Goal: Task Accomplishment & Management: Manage account settings

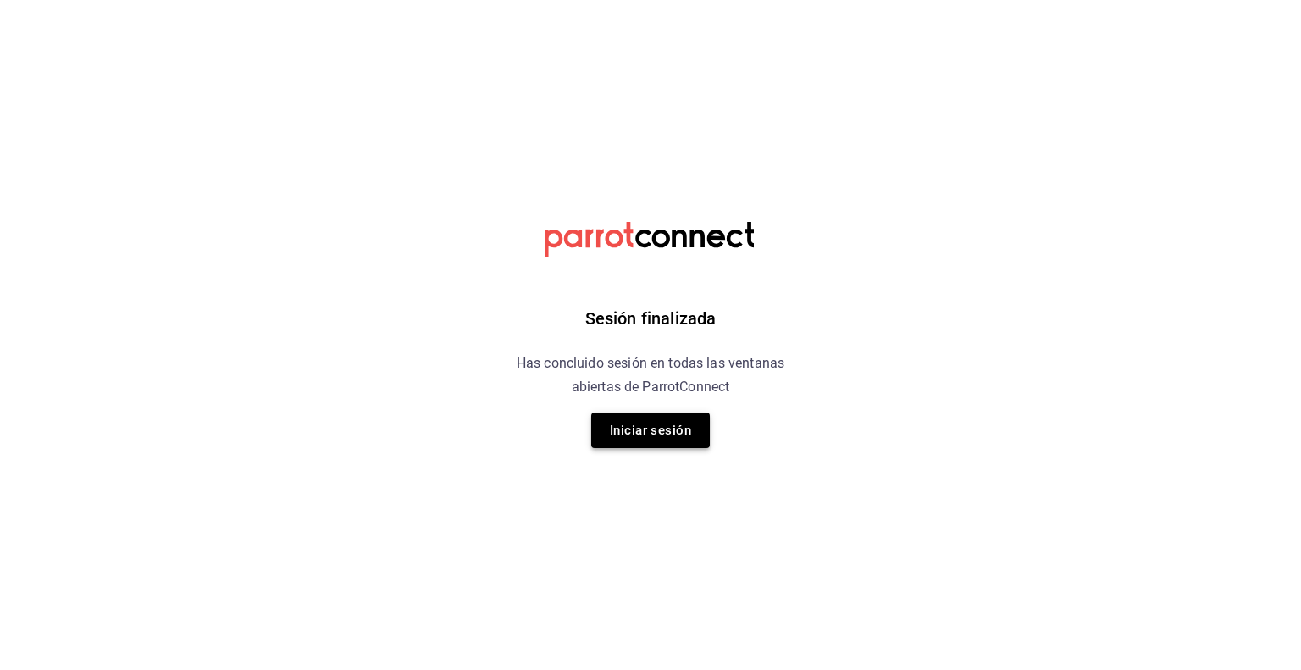
click at [666, 434] on button "Iniciar sesión" at bounding box center [650, 430] width 119 height 36
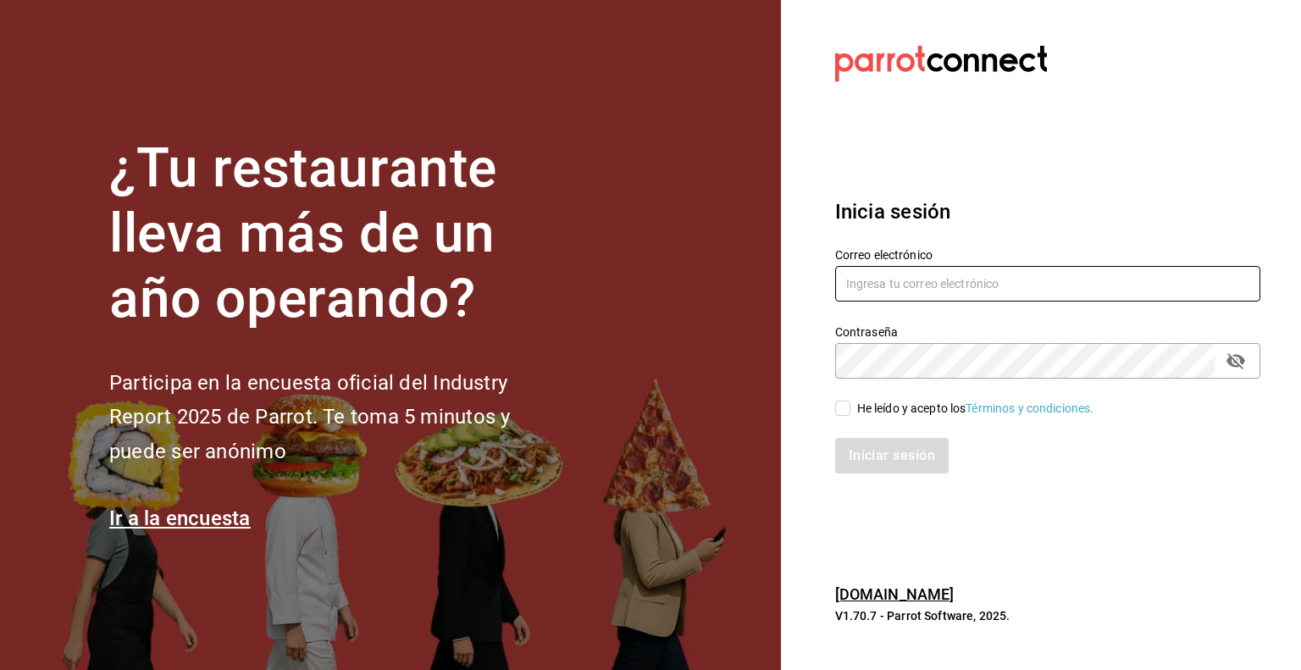
type input "tavoramos@outlook.com"
click at [840, 406] on input "He leído y acepto los Términos y condiciones." at bounding box center [842, 408] width 15 height 15
checkbox input "true"
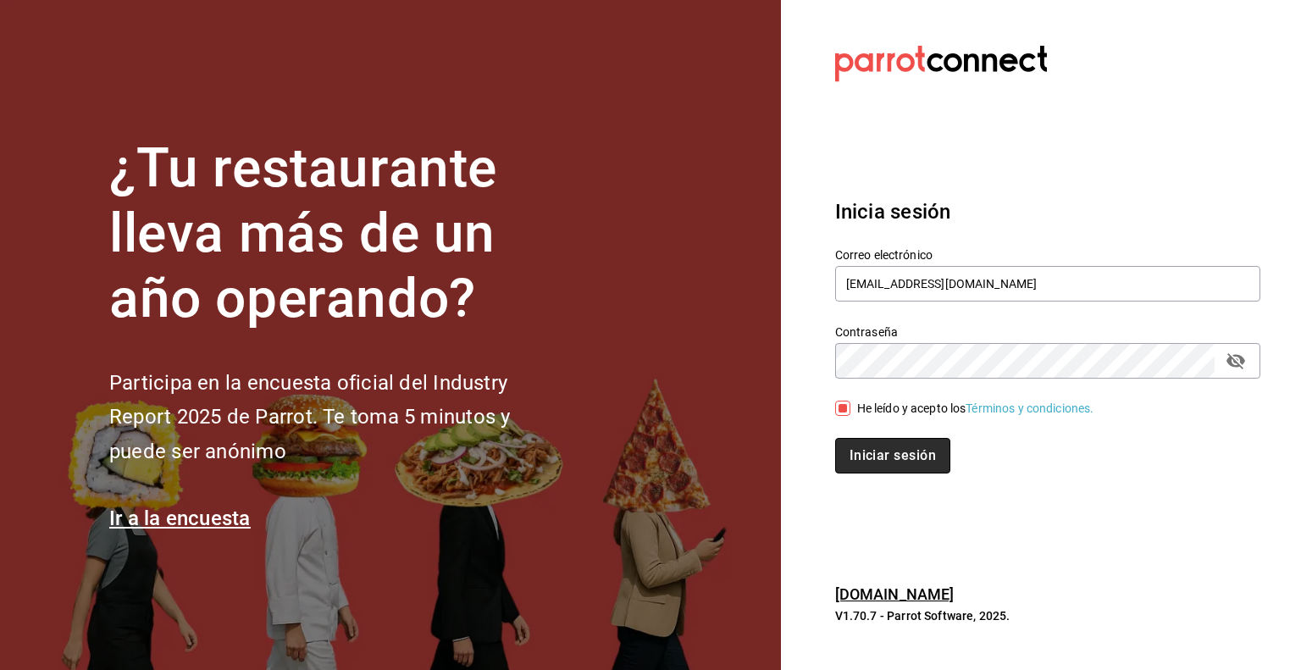
click at [849, 467] on button "Iniciar sesión" at bounding box center [892, 456] width 115 height 36
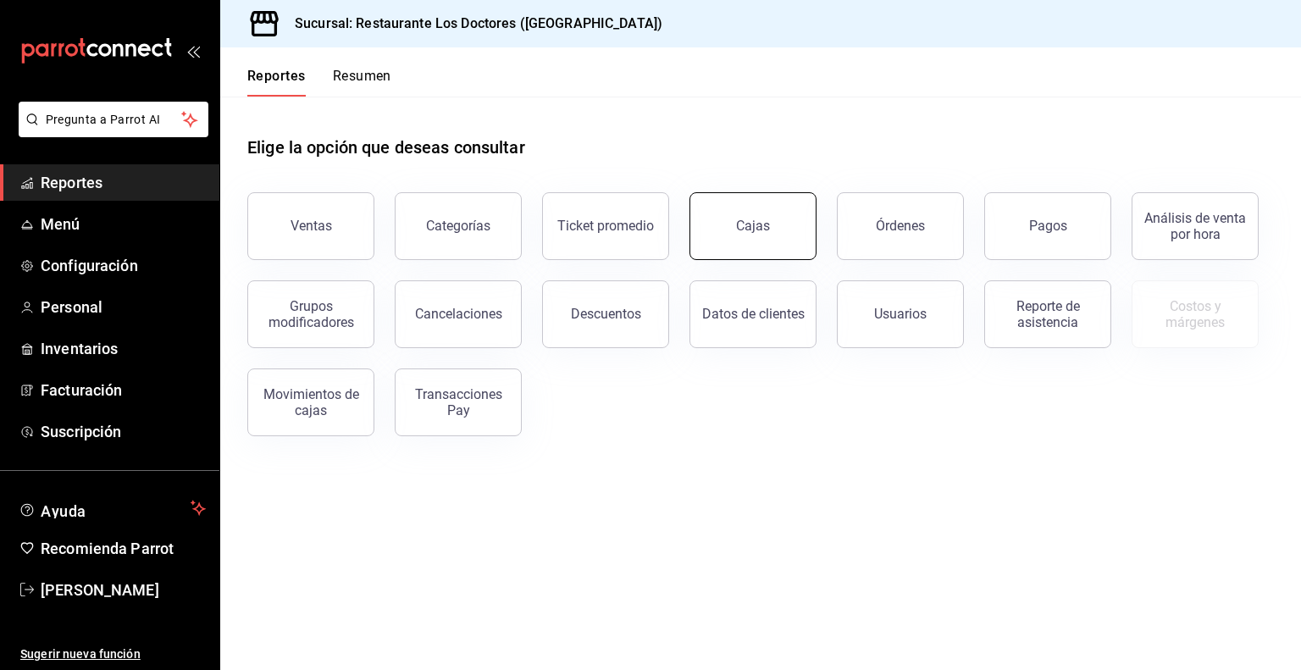
click at [743, 224] on div "Cajas" at bounding box center [753, 226] width 35 height 20
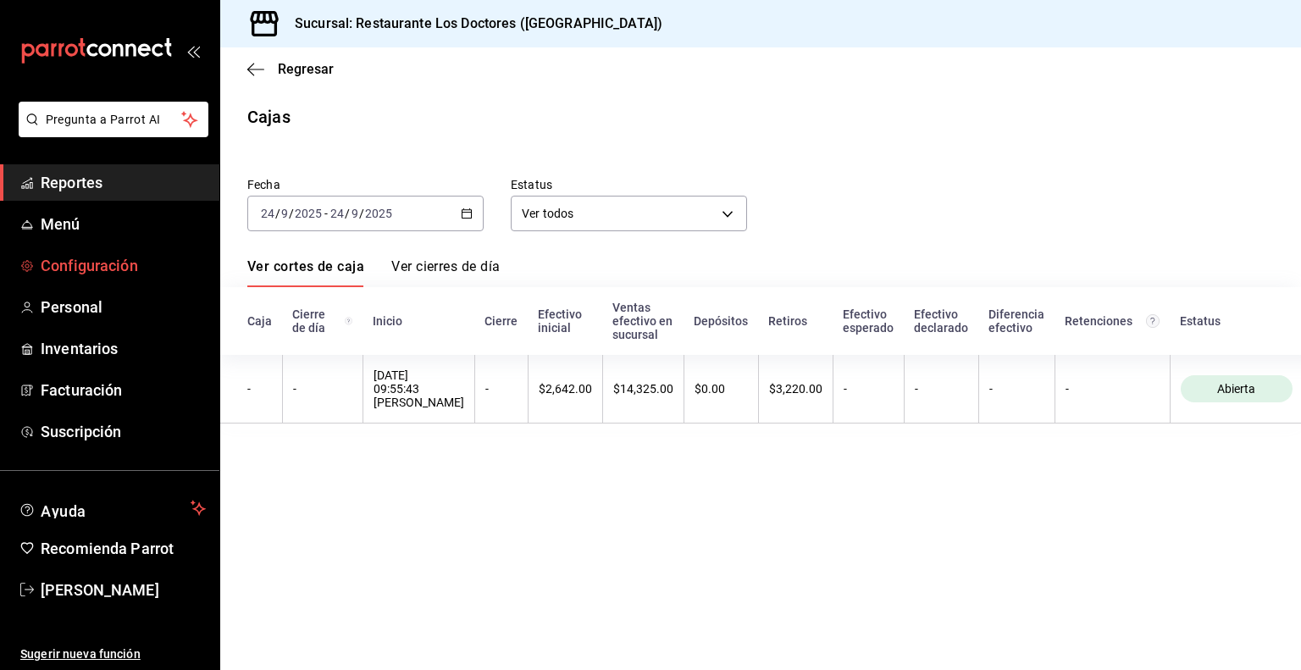
click at [93, 257] on span "Configuración" at bounding box center [123, 265] width 165 height 23
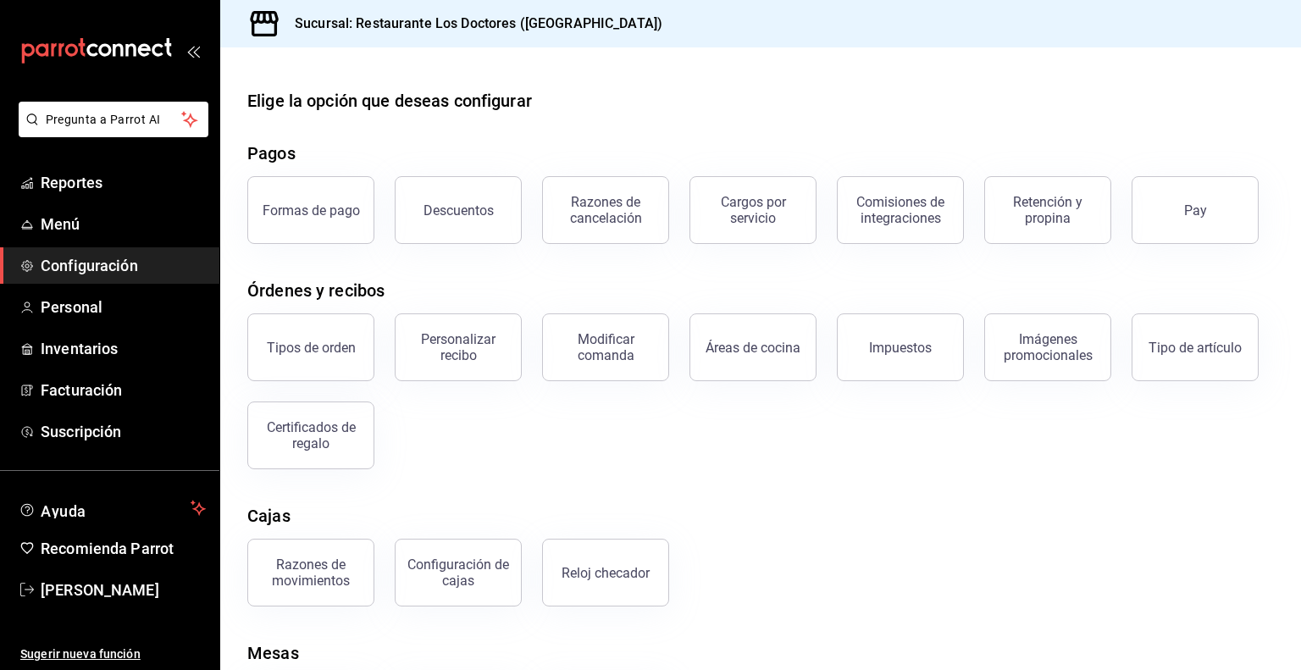
scroll to position [101, 0]
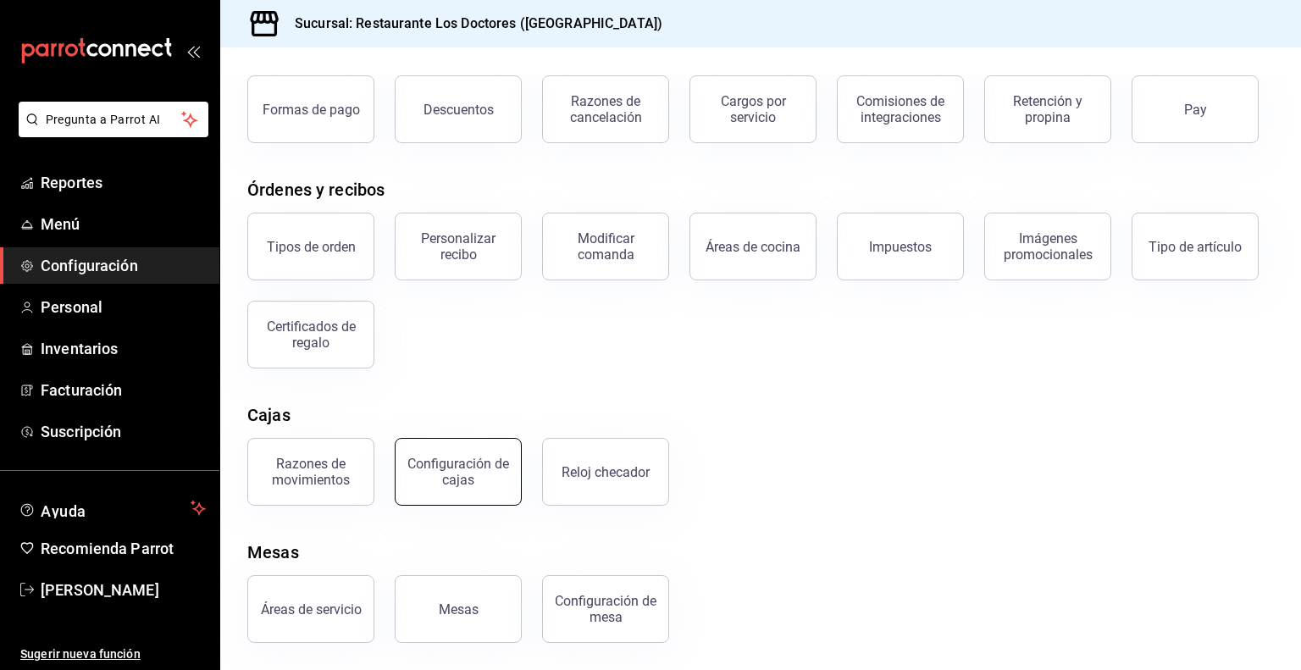
click at [456, 470] on div "Configuración de cajas" at bounding box center [458, 472] width 105 height 32
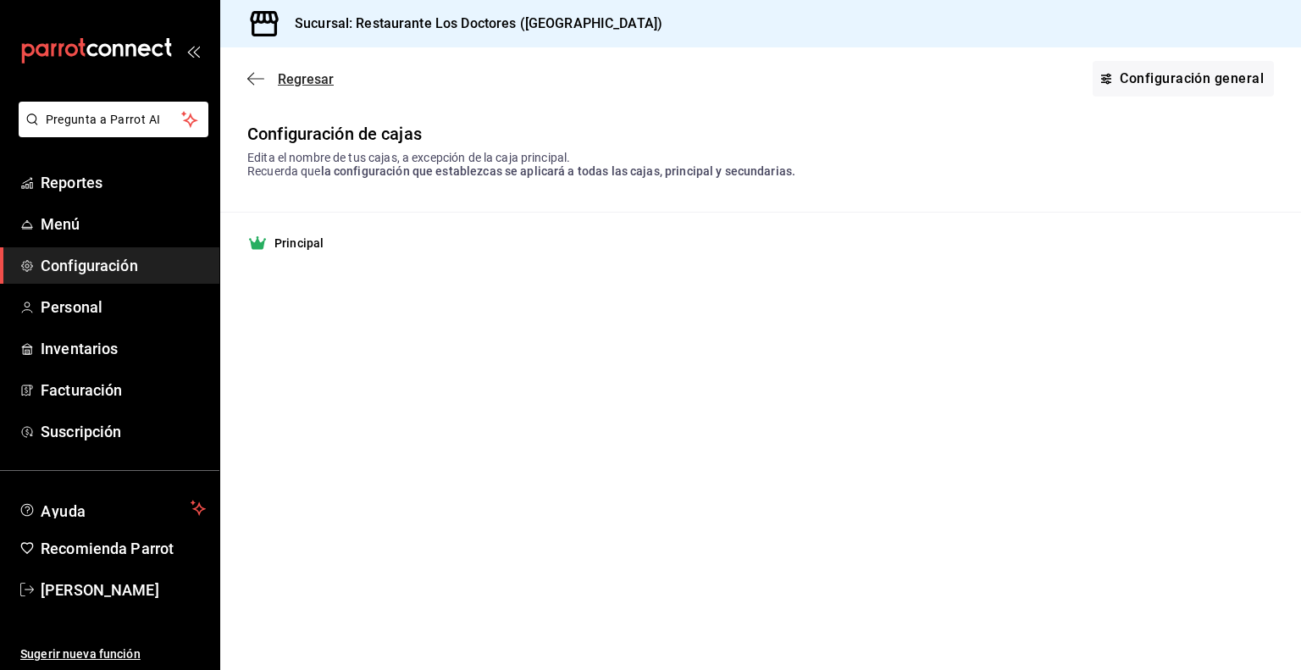
click at [305, 82] on span "Regresar" at bounding box center [306, 79] width 56 height 16
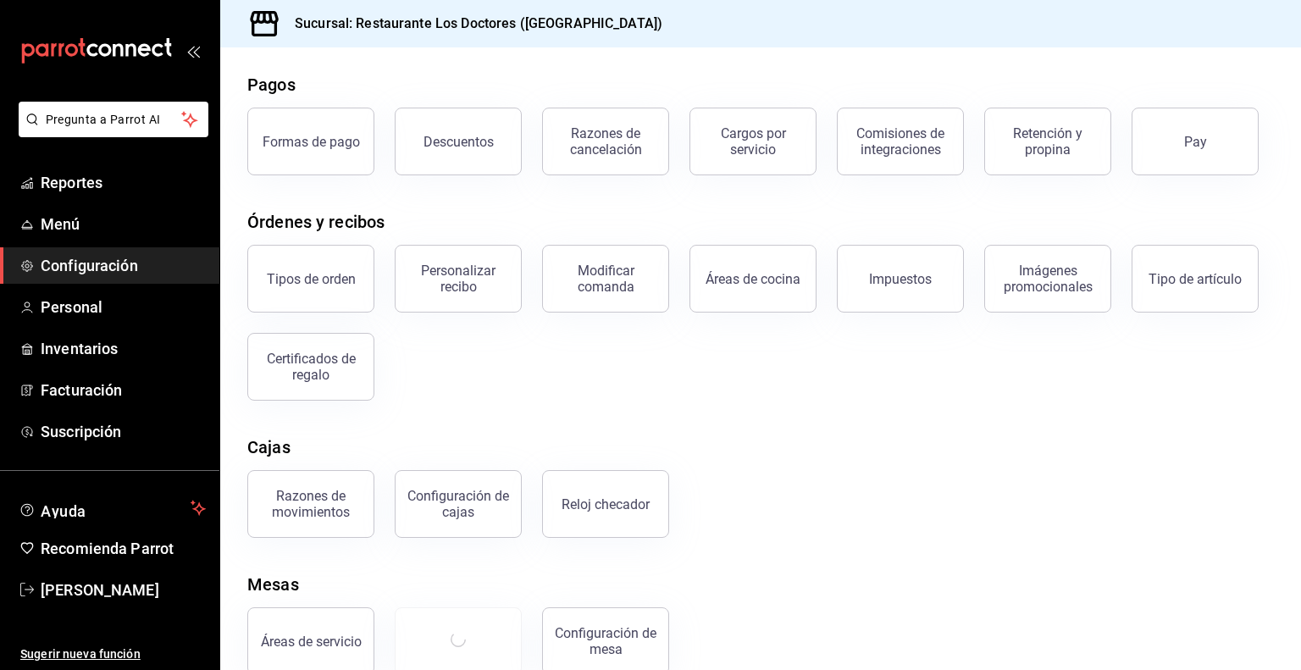
scroll to position [101, 0]
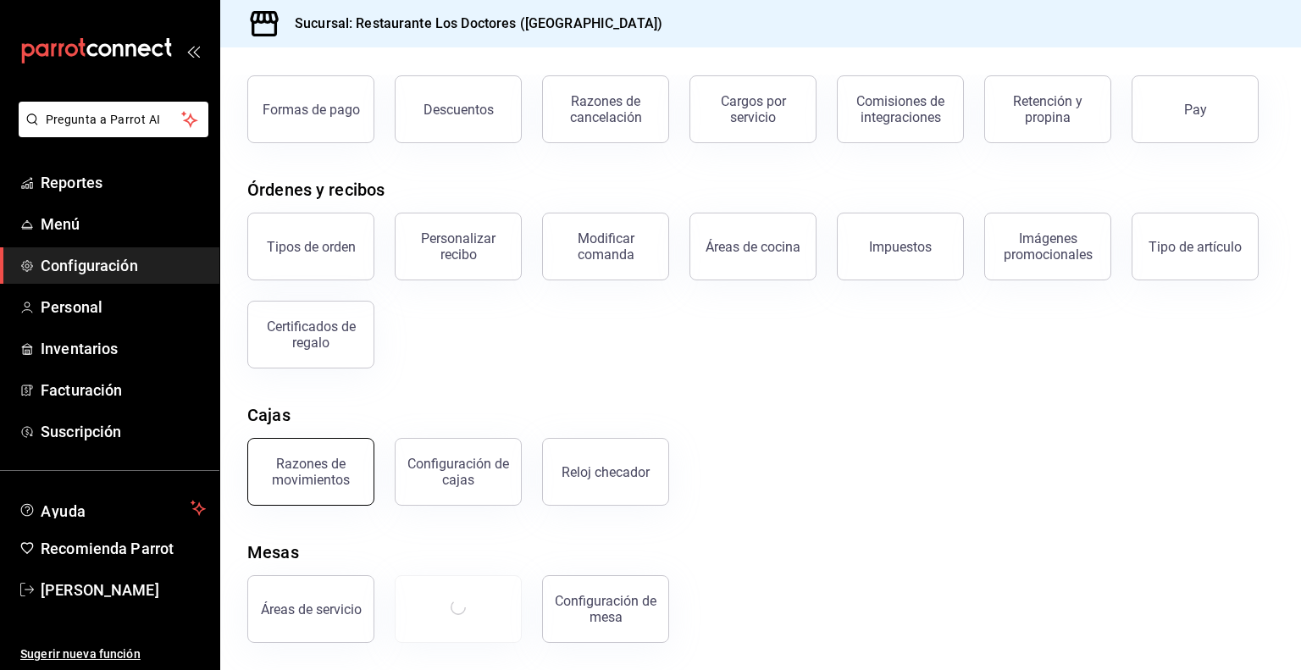
click at [322, 473] on div "Razones de movimientos" at bounding box center [310, 472] width 105 height 32
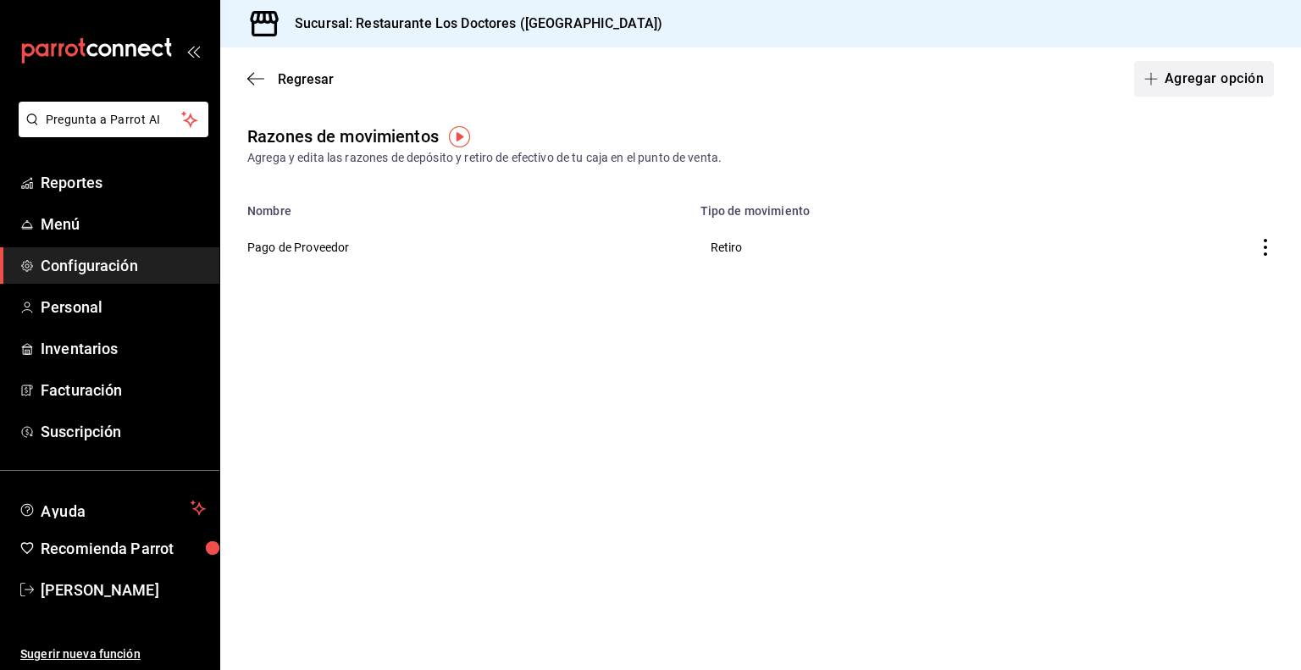
click at [1189, 84] on button "Agregar opción" at bounding box center [1204, 79] width 140 height 36
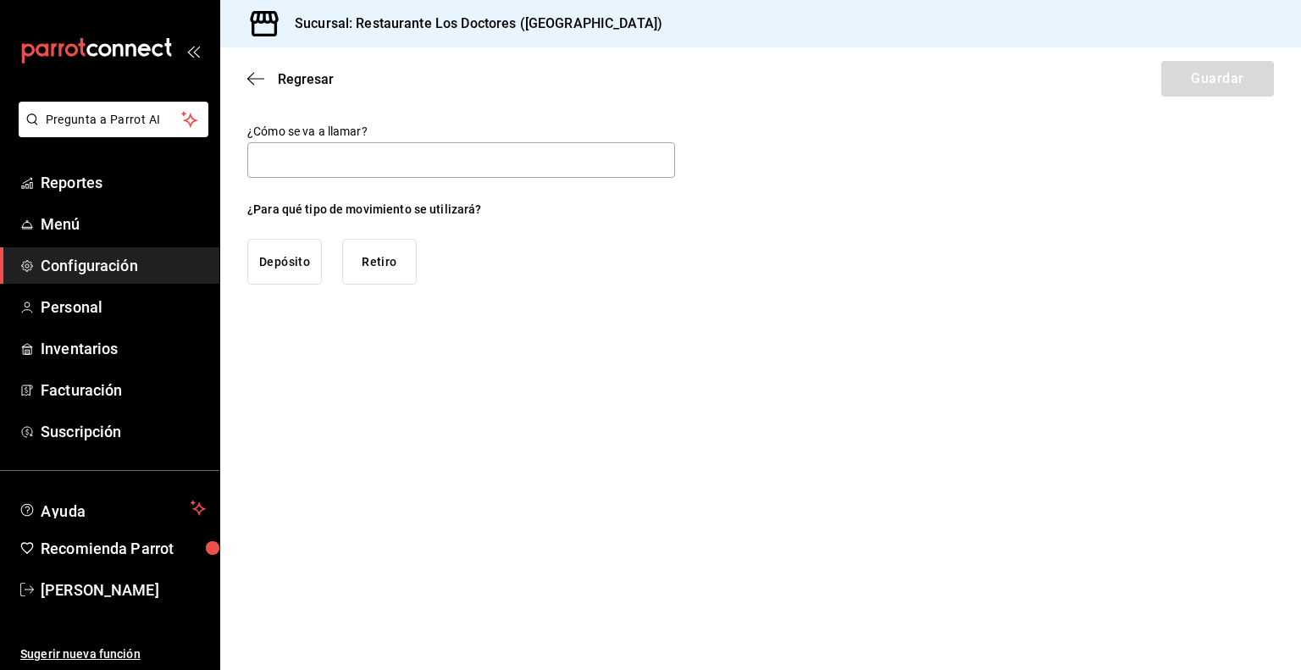
click at [294, 264] on button "Depósito" at bounding box center [284, 262] width 75 height 46
click at [296, 147] on input "text" at bounding box center [461, 160] width 428 height 36
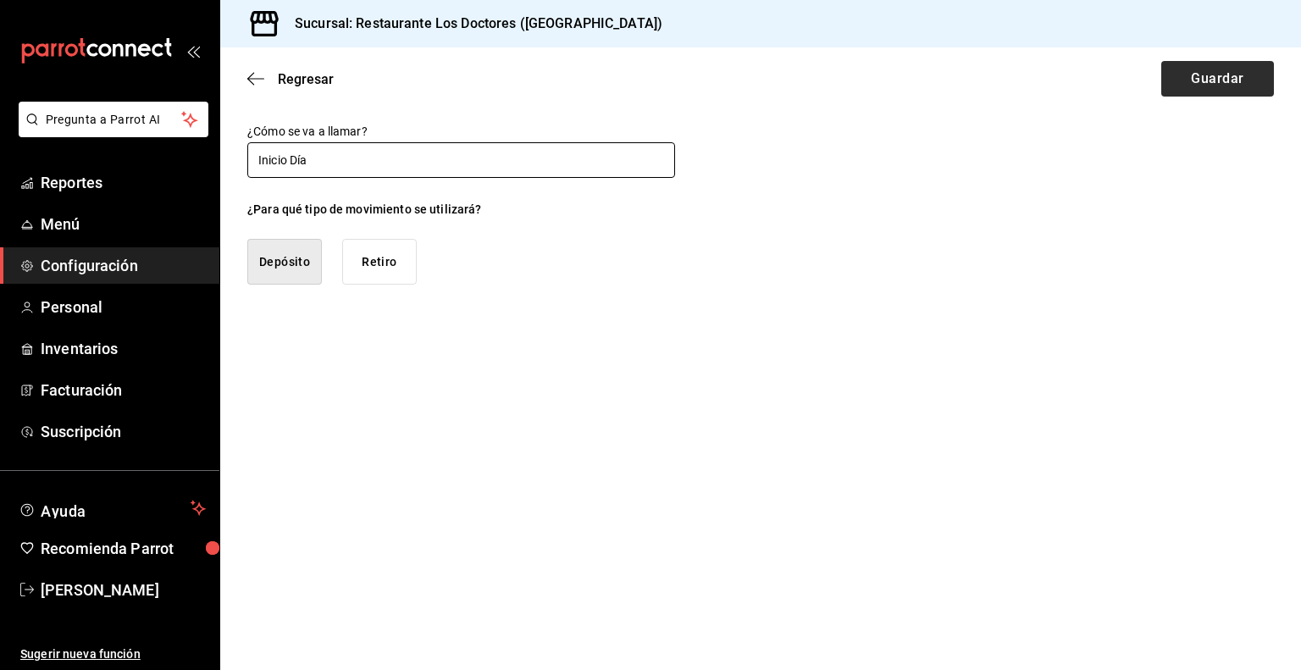
type input "Inicio Día"
click at [1181, 80] on button "Guardar" at bounding box center [1217, 79] width 113 height 36
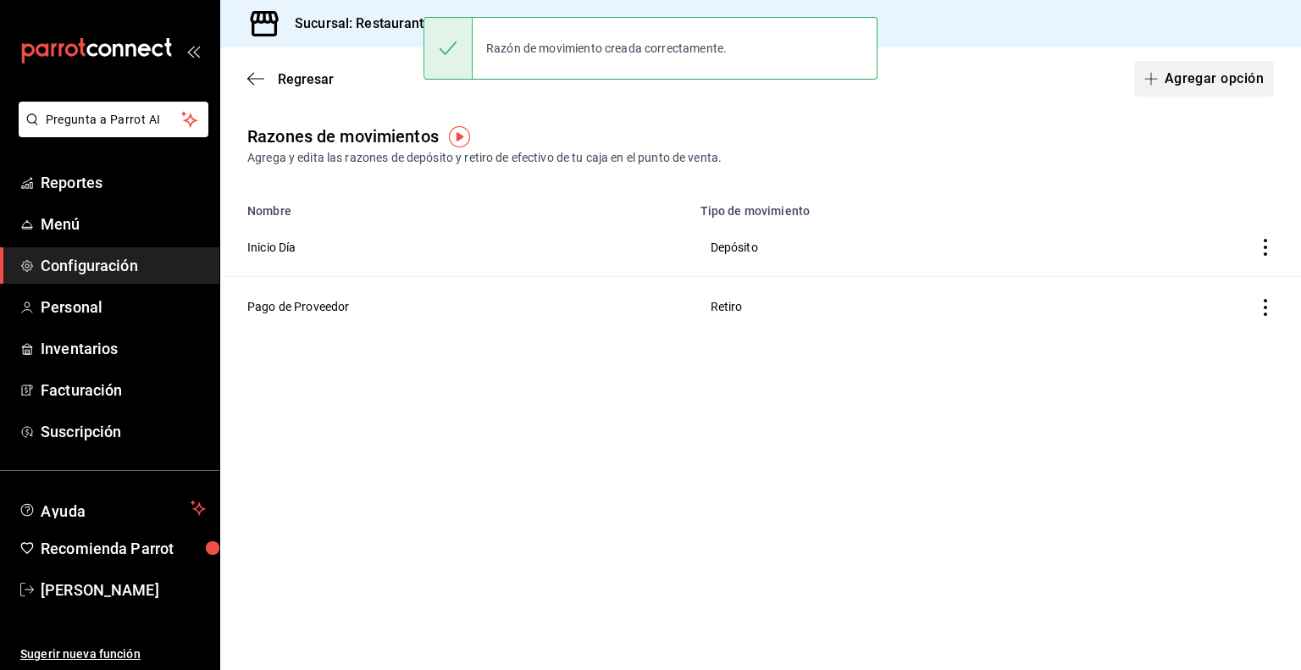
click at [1203, 68] on button "Agregar opción" at bounding box center [1204, 79] width 140 height 36
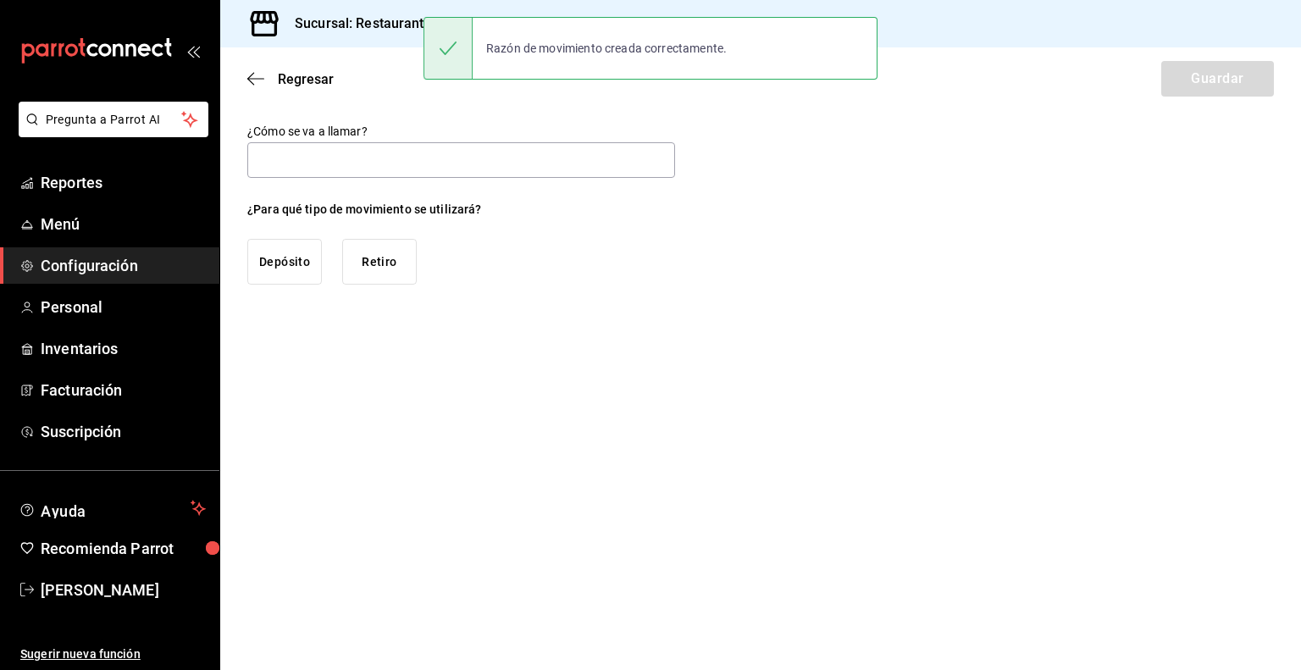
click at [288, 257] on button "Depósito" at bounding box center [284, 262] width 75 height 46
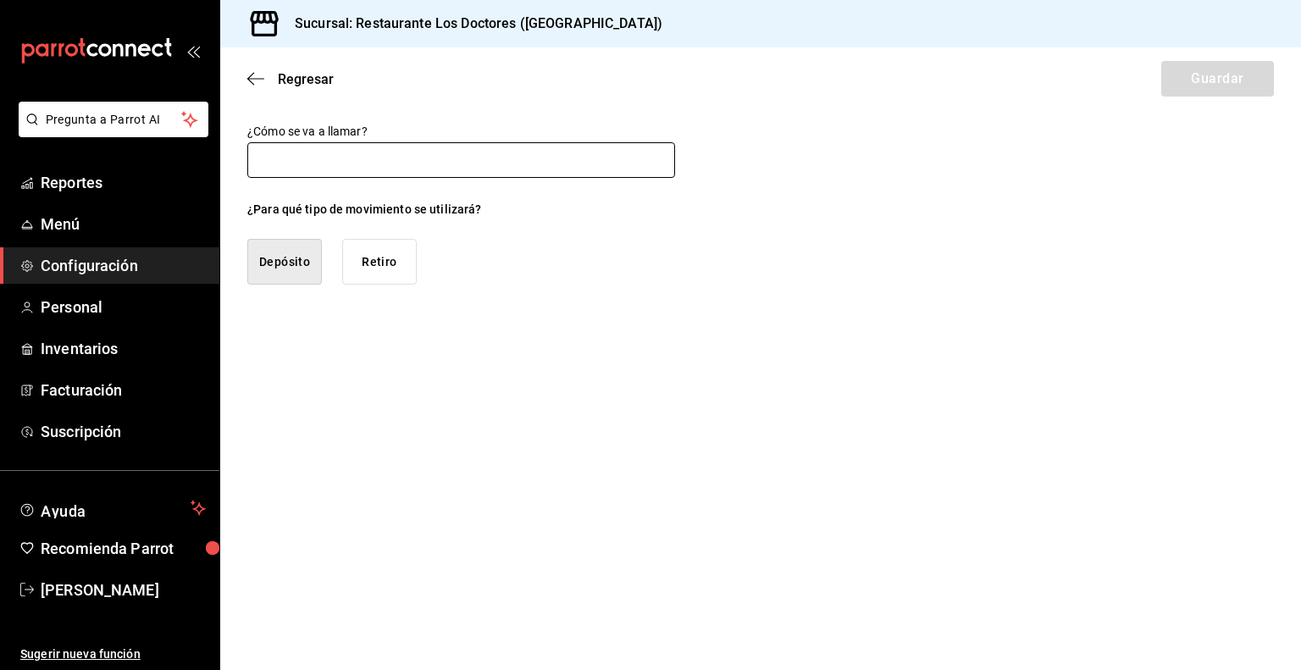
click at [314, 163] on input "text" at bounding box center [461, 160] width 428 height 36
click at [312, 78] on span "Regresar" at bounding box center [306, 79] width 56 height 16
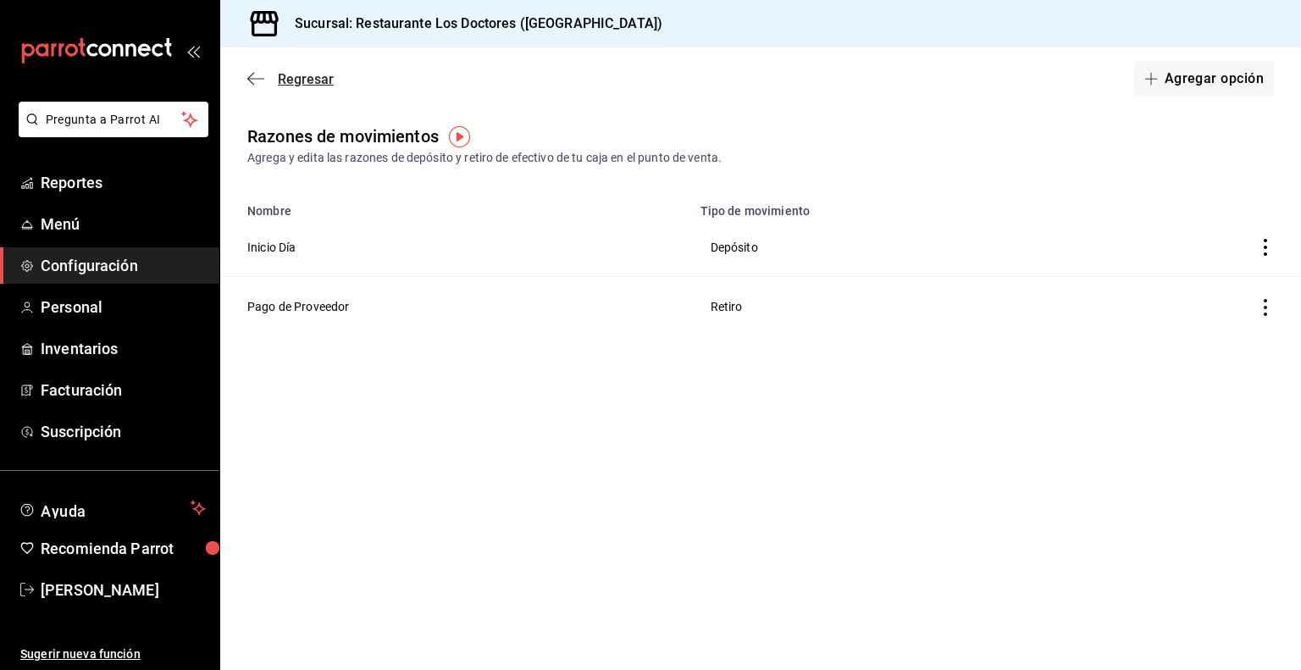
click at [296, 81] on span "Regresar" at bounding box center [306, 79] width 56 height 16
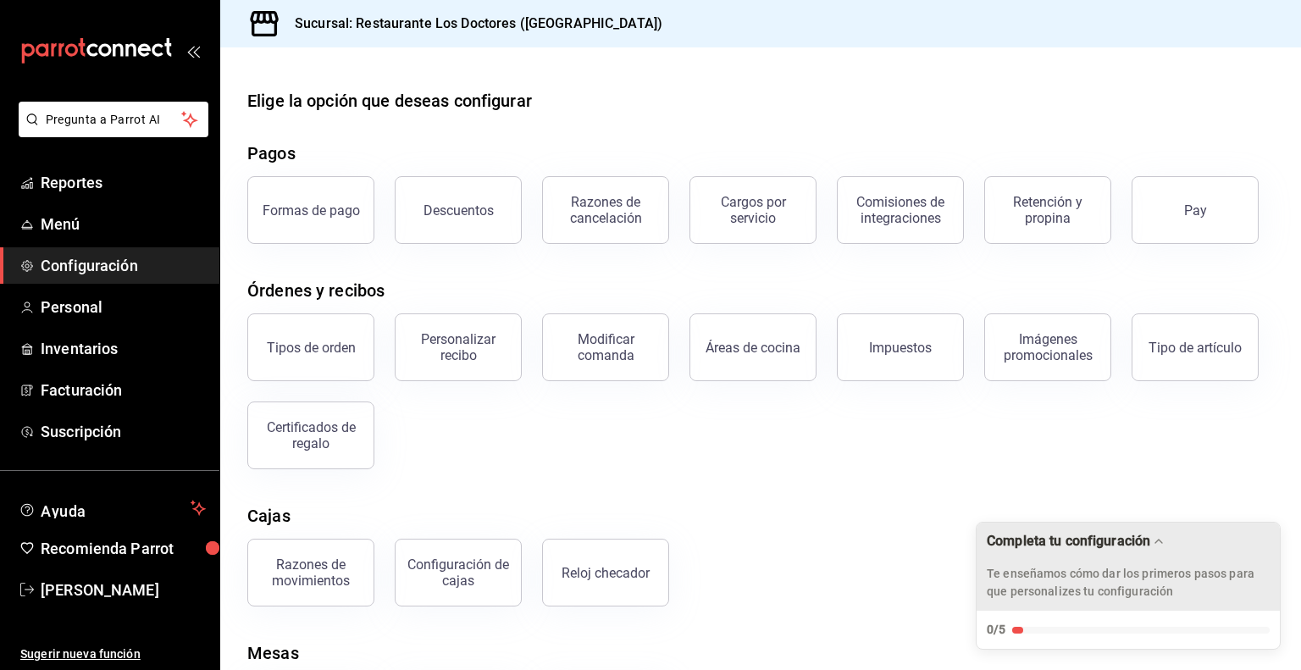
click at [1076, 578] on p "Te enseñamos cómo dar los primeros pasos para que personalizes tu configuración" at bounding box center [1128, 583] width 283 height 36
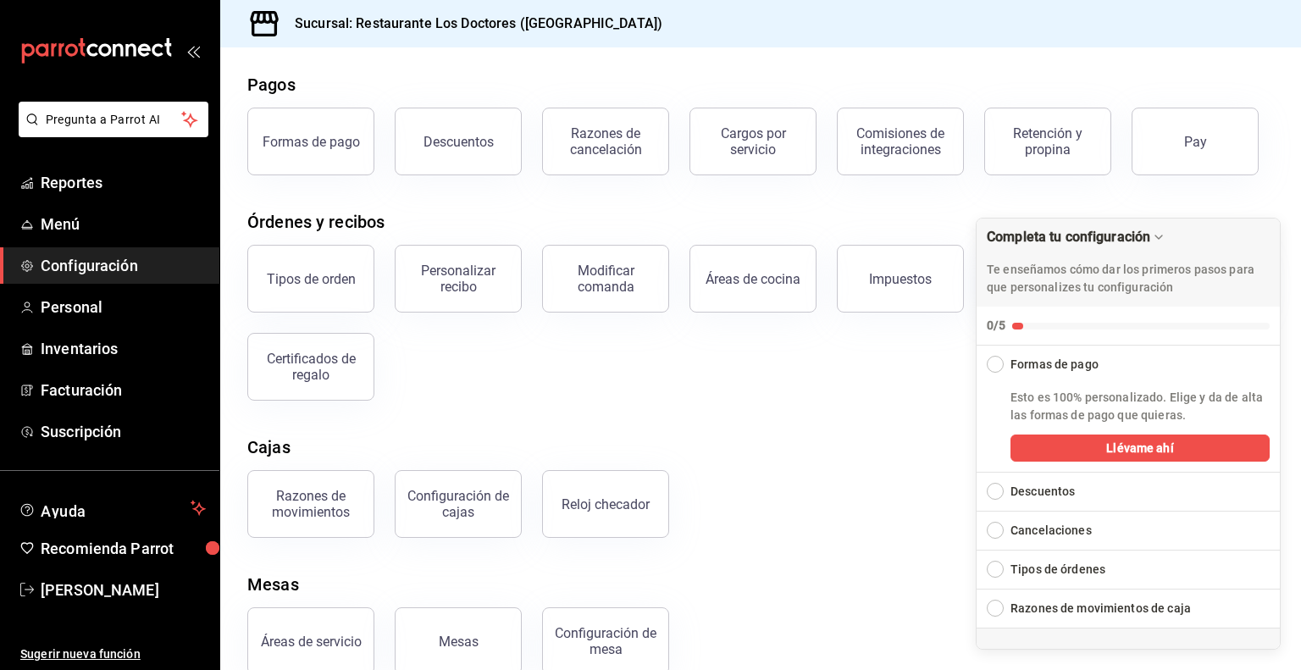
scroll to position [101, 0]
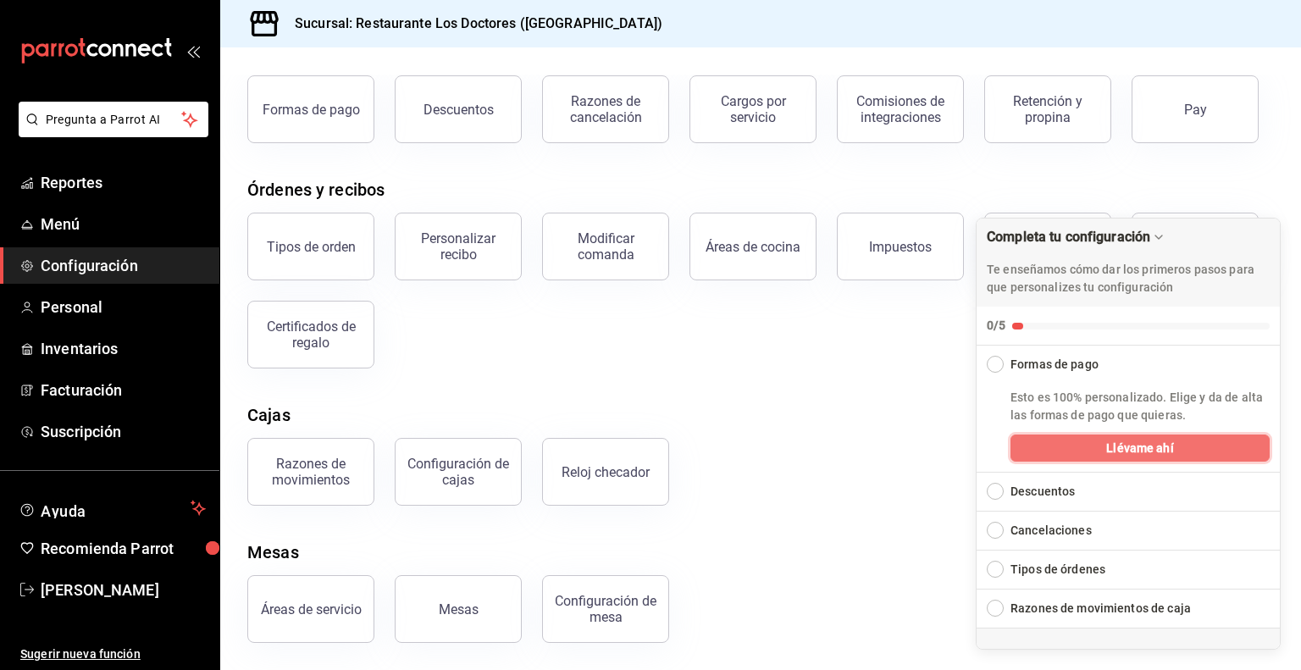
click at [1100, 440] on button "Llévame ahí" at bounding box center [1139, 447] width 259 height 27
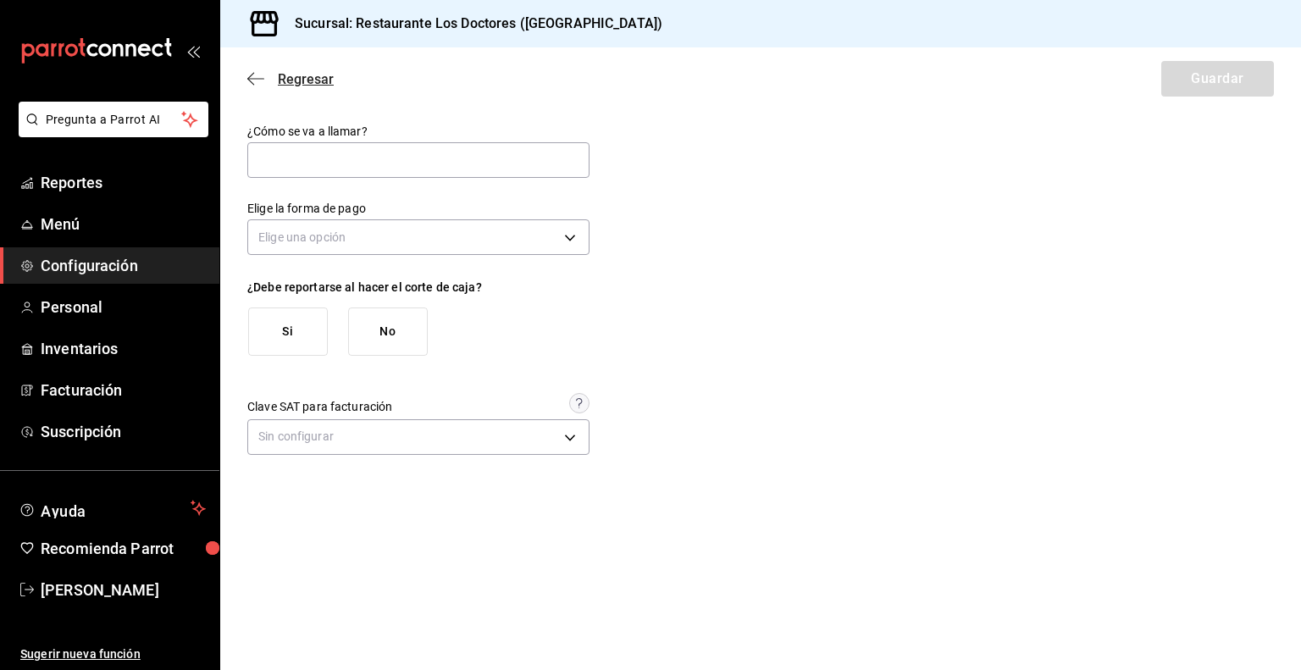
click at [297, 78] on span "Regresar" at bounding box center [306, 79] width 56 height 16
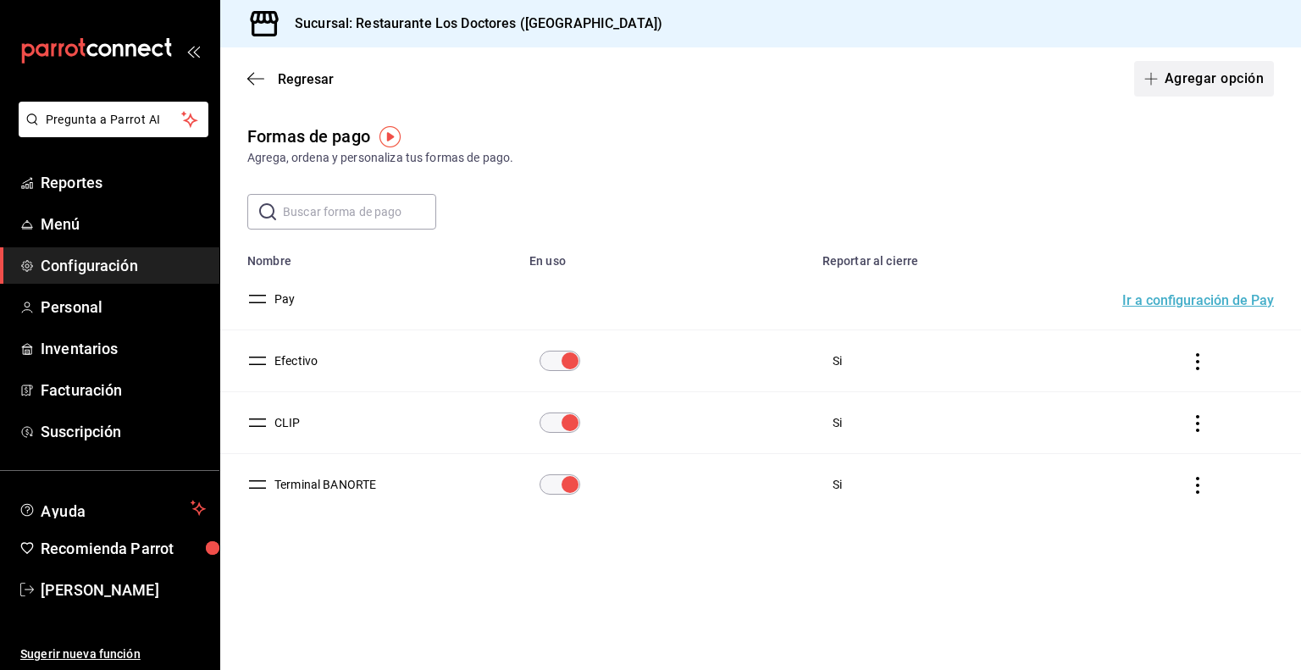
click at [1175, 84] on button "Agregar opción" at bounding box center [1204, 79] width 140 height 36
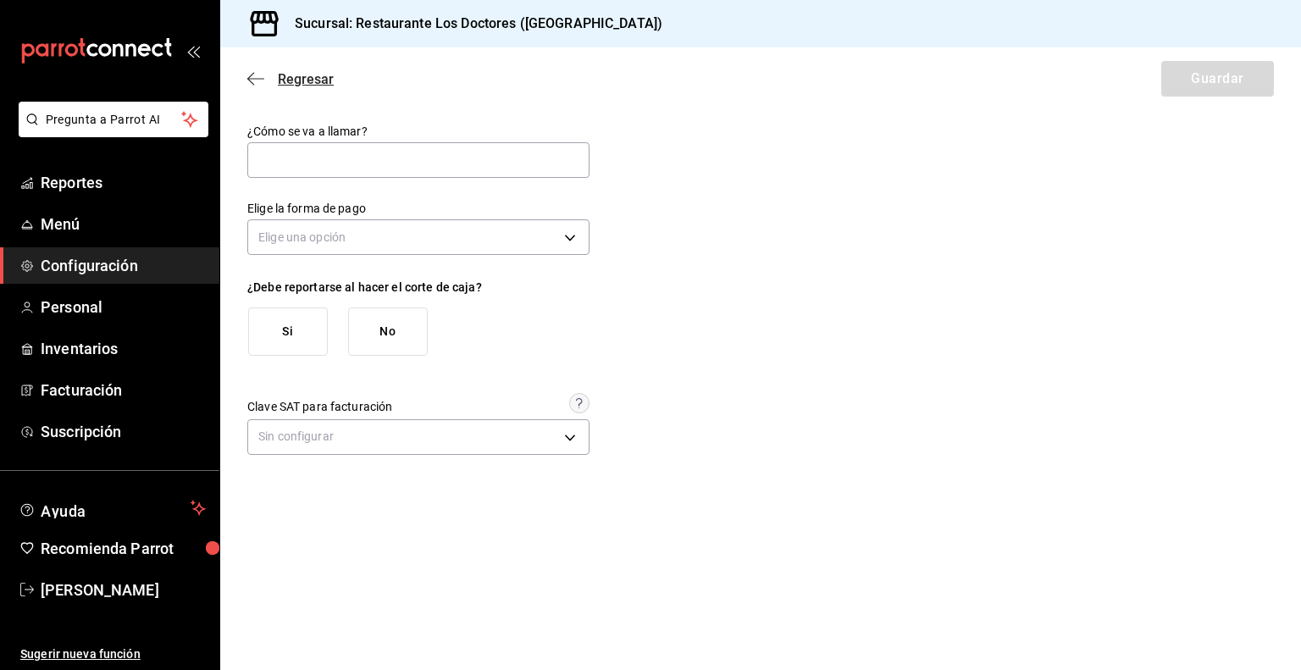
click at [290, 81] on span "Regresar" at bounding box center [306, 79] width 56 height 16
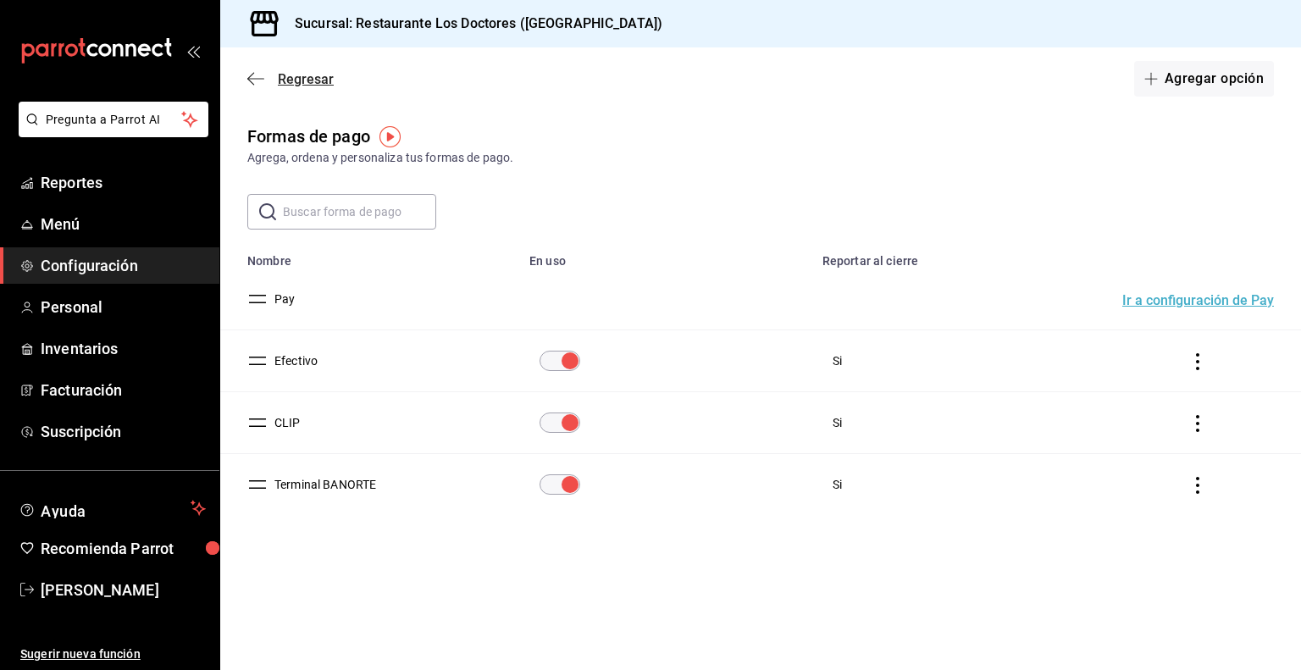
click at [292, 77] on span "Regresar" at bounding box center [306, 79] width 56 height 16
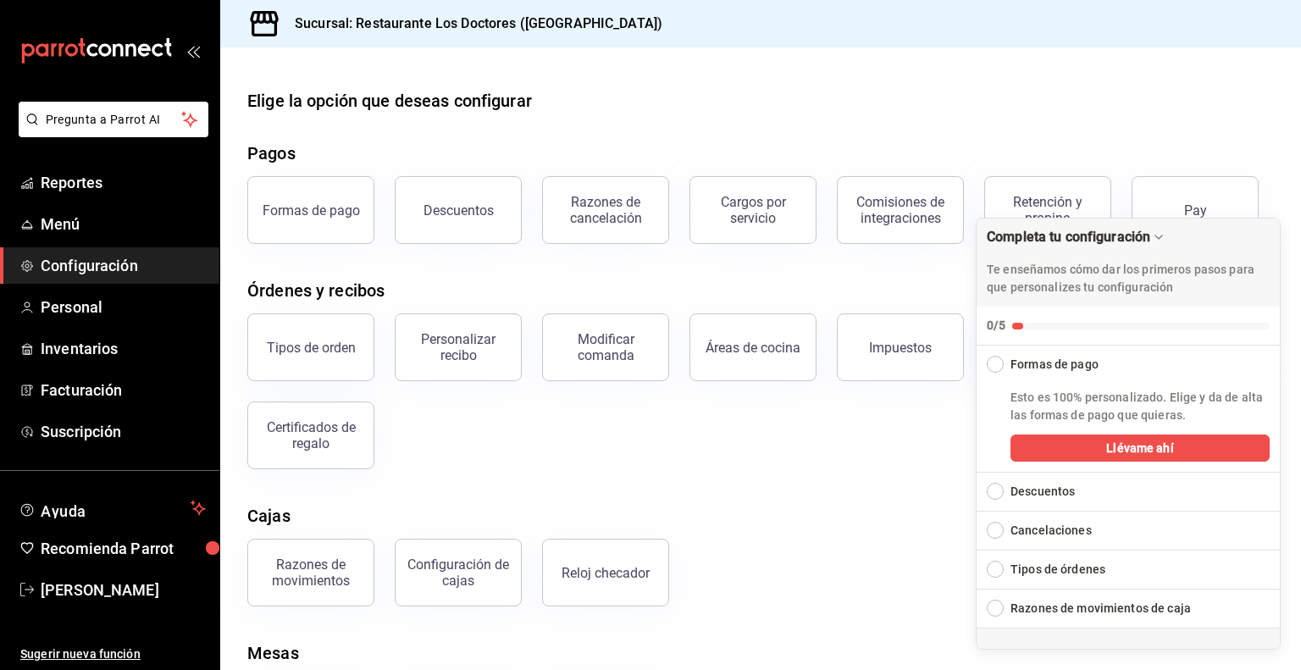
click at [867, 456] on div "Tipos de orden Personalizar recibo Modificar comanda Áreas de cocina Impuestos …" at bounding box center [750, 381] width 1047 height 176
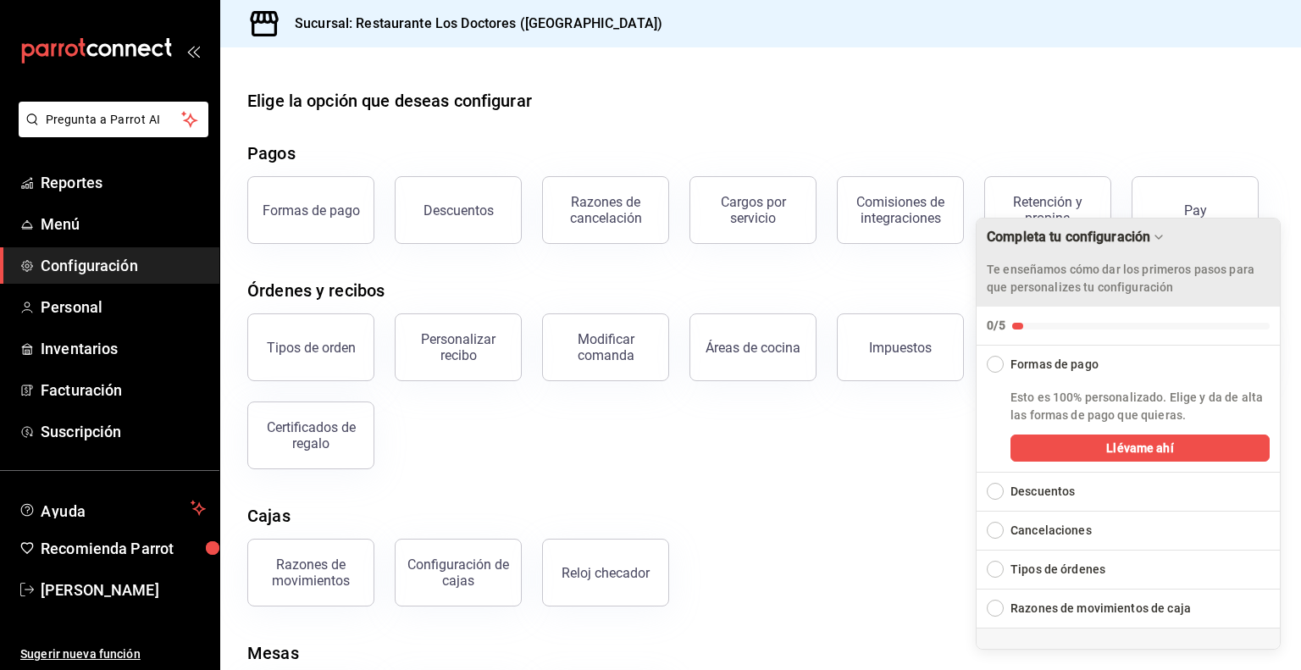
click at [1157, 232] on icon "Drag to move checklist" at bounding box center [1159, 237] width 14 height 14
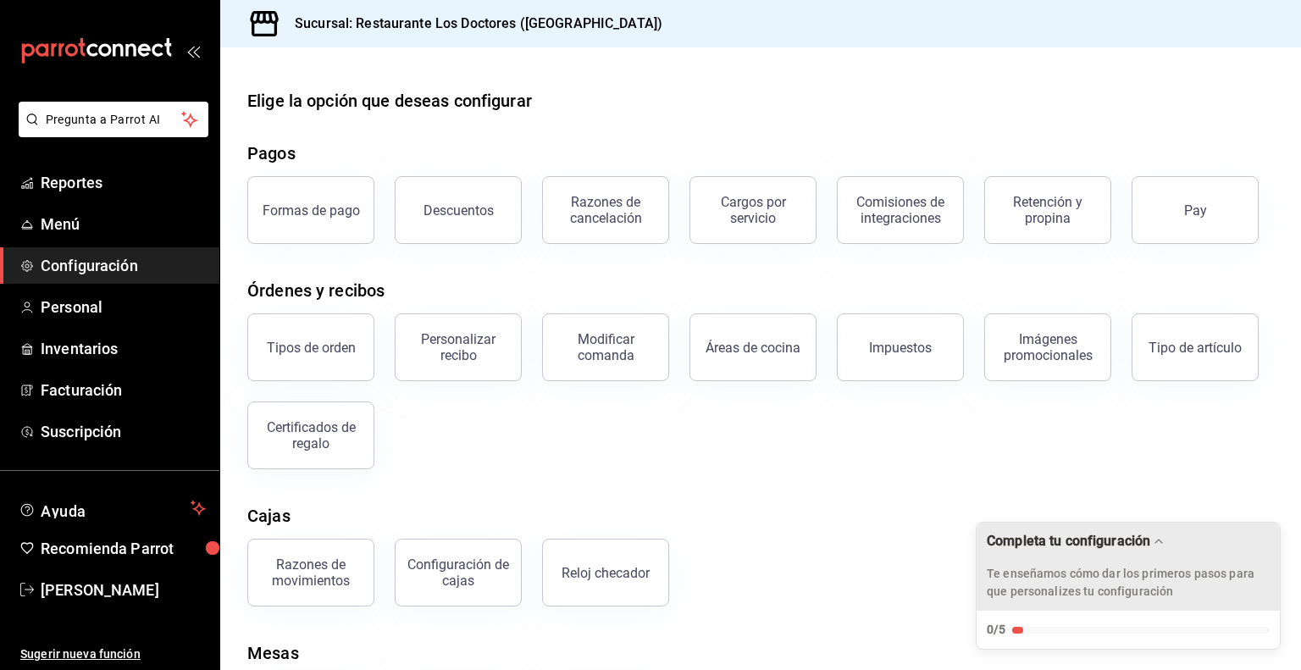
click at [1132, 554] on div "Te enseñamos cómo dar los primeros pasos para que personalizes tu configuración" at bounding box center [1128, 576] width 283 height 47
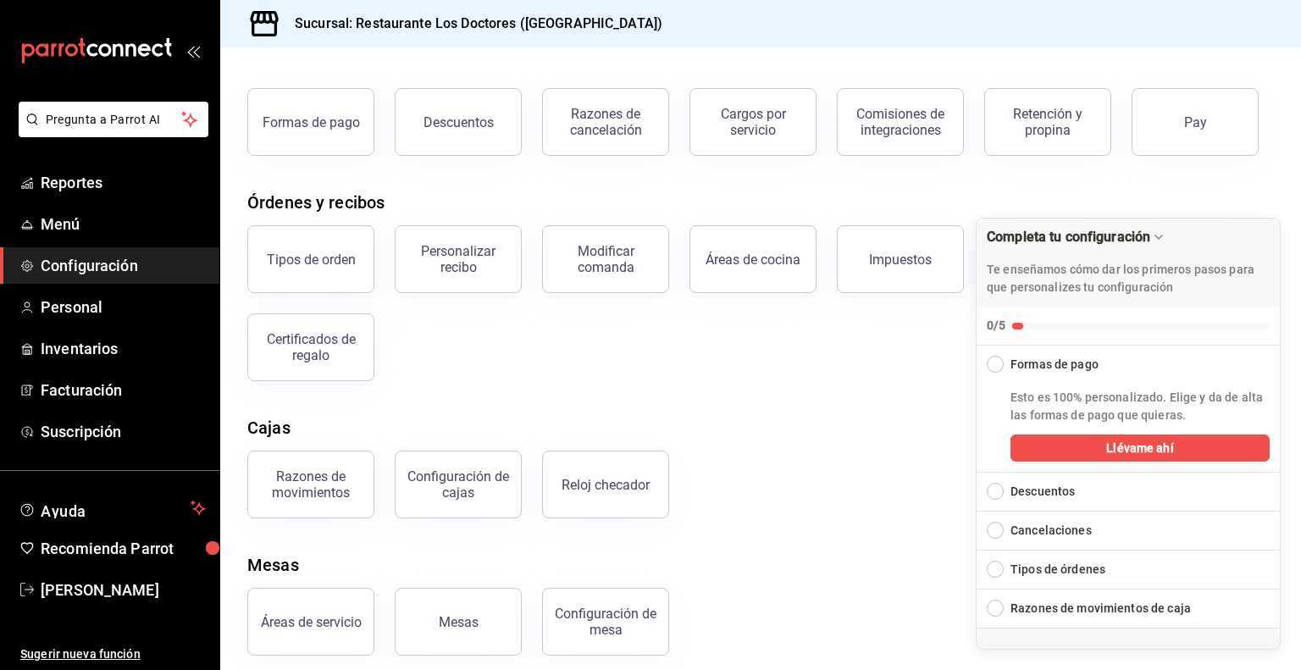
scroll to position [101, 0]
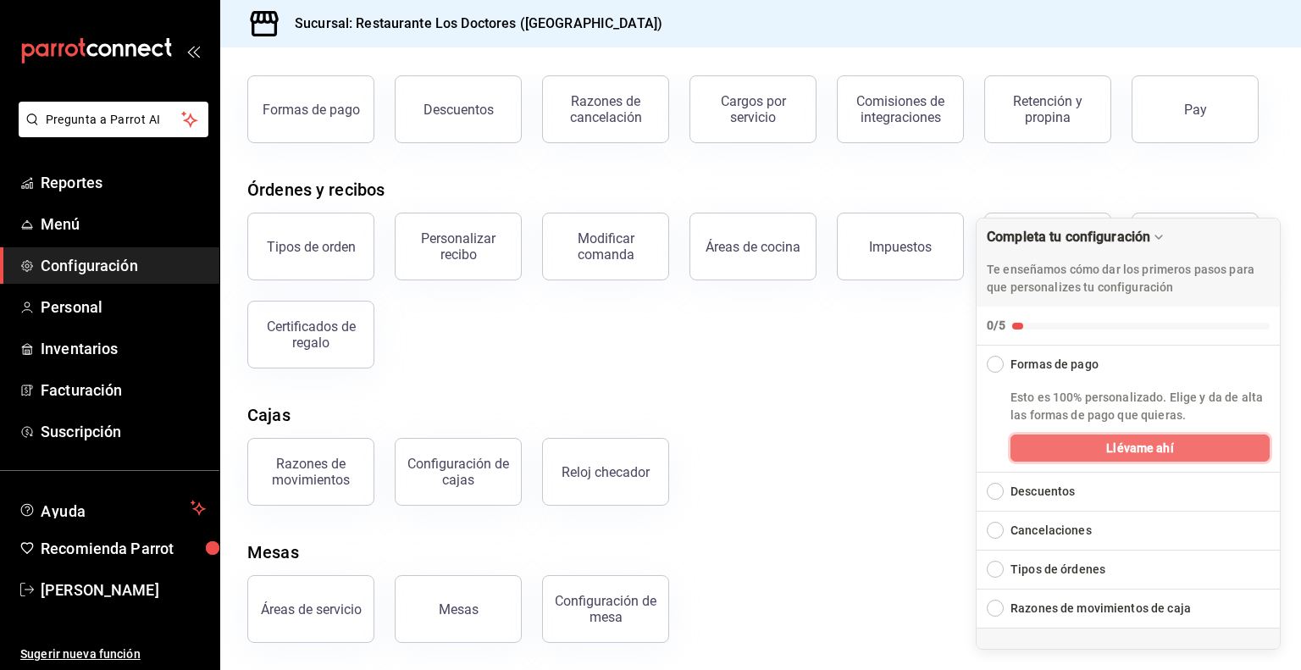
click at [1129, 446] on span "Llévame ahí" at bounding box center [1139, 449] width 67 height 18
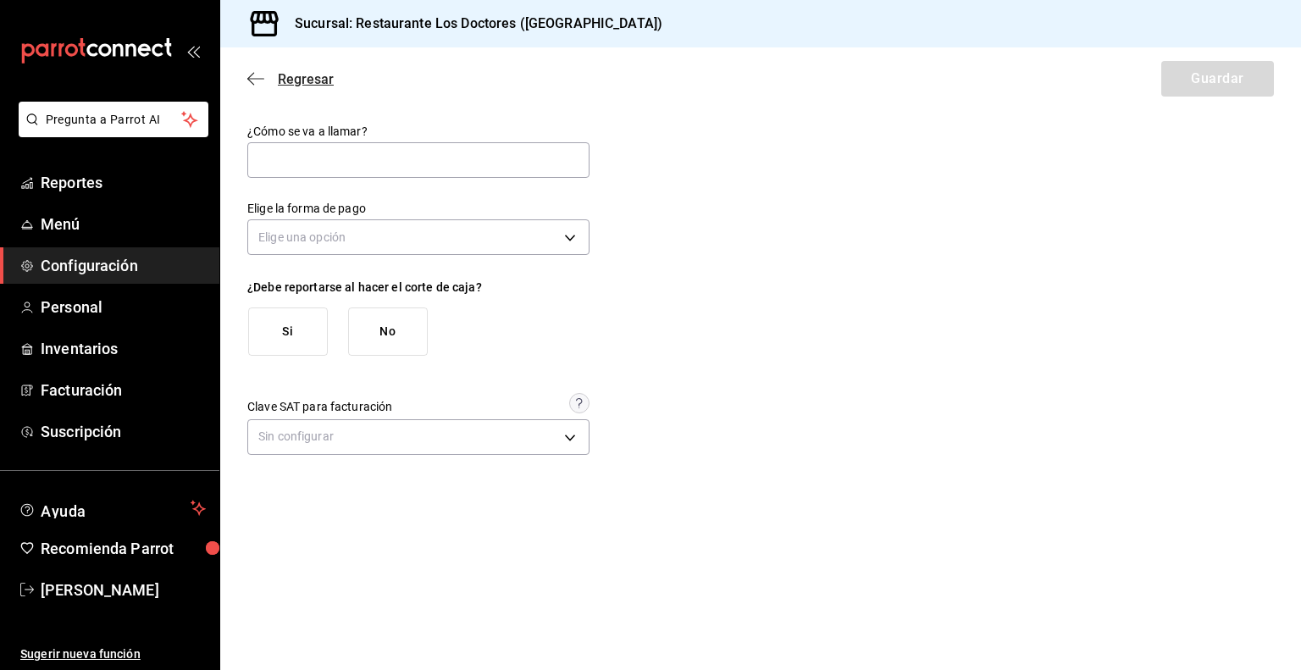
click at [310, 76] on span "Regresar" at bounding box center [306, 79] width 56 height 16
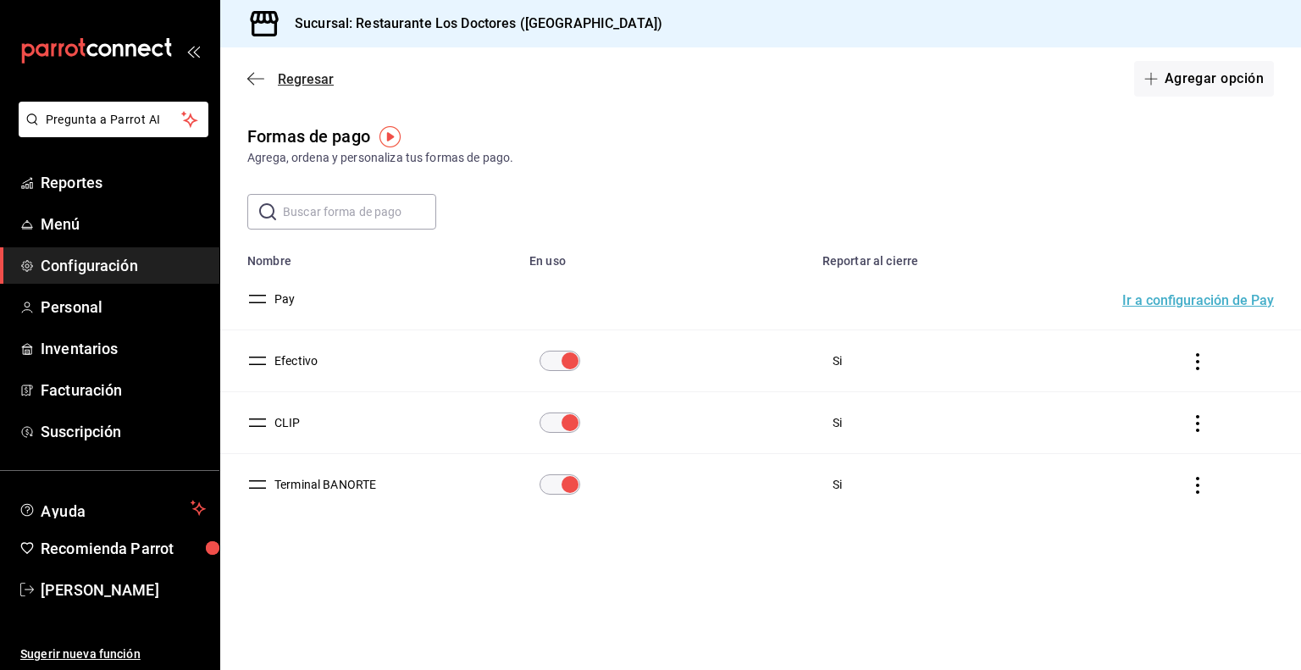
click at [301, 76] on span "Regresar" at bounding box center [306, 79] width 56 height 16
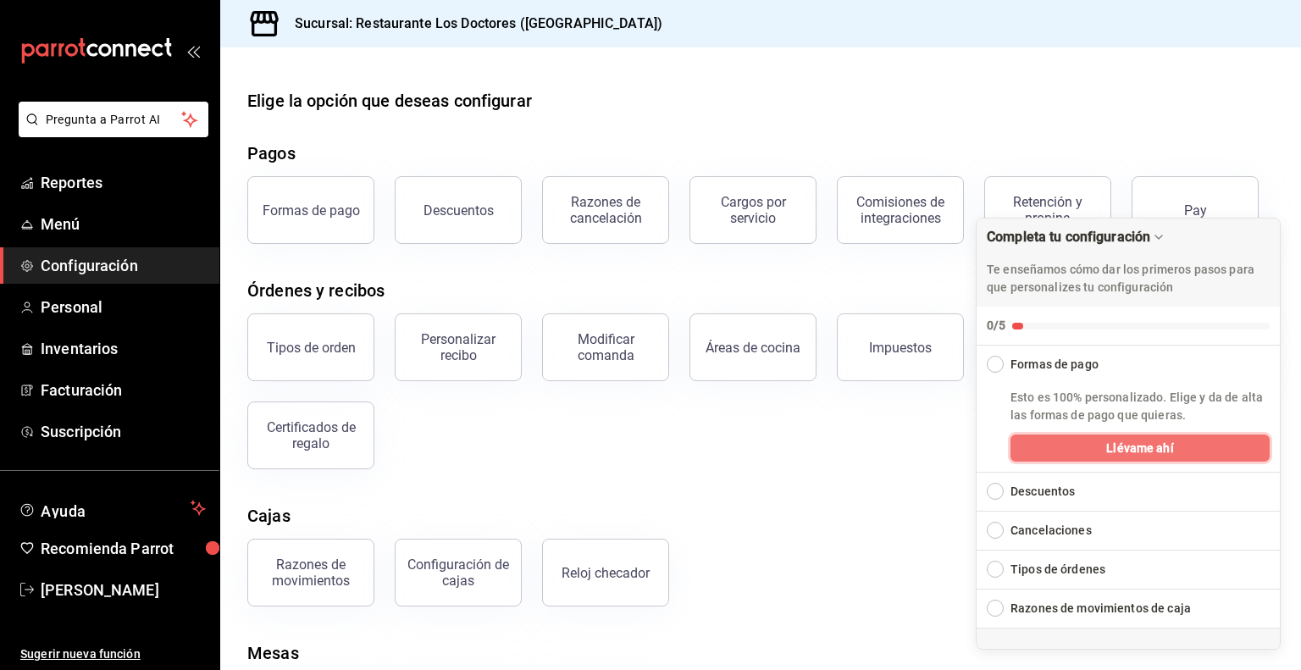
click at [1120, 446] on span "Llévame ahí" at bounding box center [1139, 449] width 67 height 18
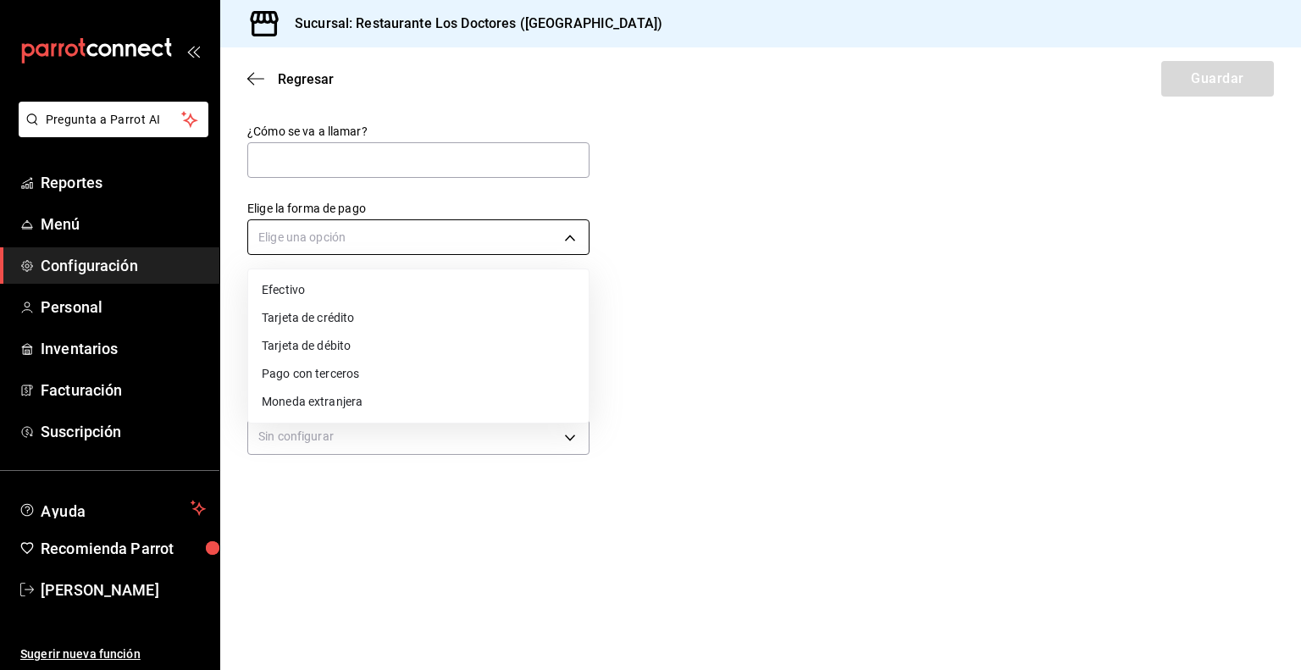
click at [566, 230] on body "Pregunta a Parrot AI Reportes Menú Configuración Personal Inventarios Facturaci…" at bounding box center [650, 335] width 1301 height 670
click at [312, 378] on li "Pago con terceros" at bounding box center [418, 374] width 340 height 28
type input "THIRD_PARTY"
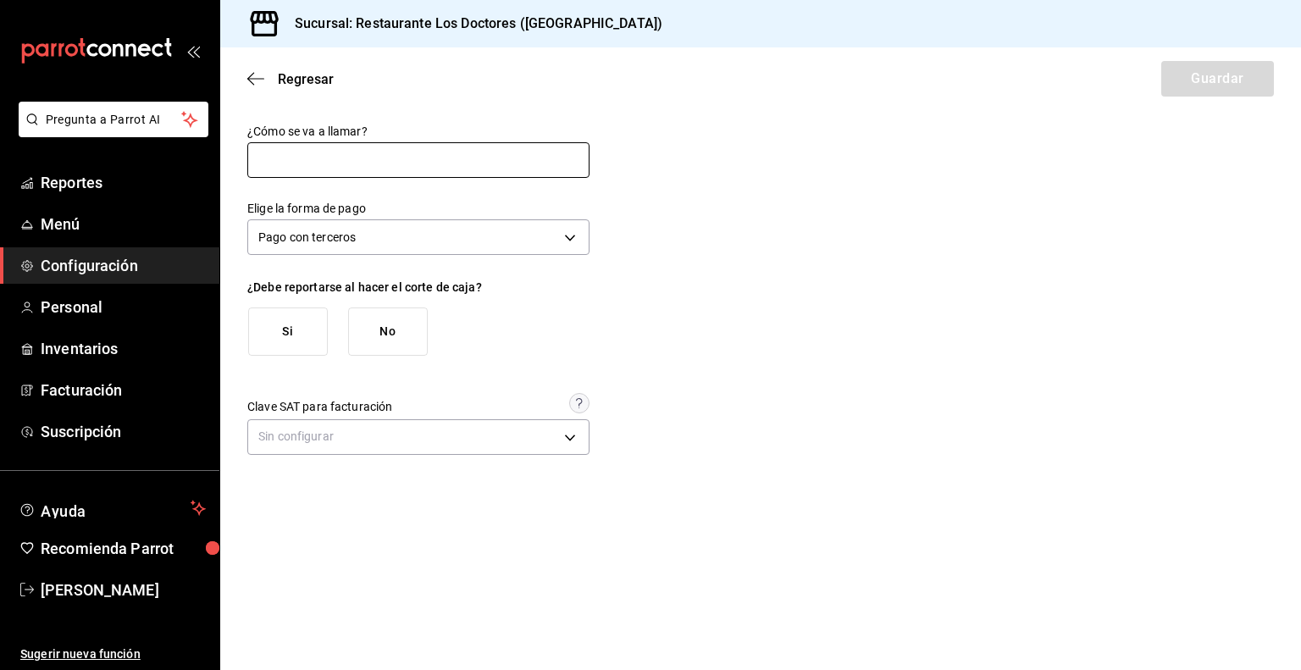
click at [400, 169] on input "text" at bounding box center [418, 160] width 342 height 36
type input "T"
type input "Transferencia"
click at [285, 338] on button "Si" at bounding box center [288, 331] width 80 height 48
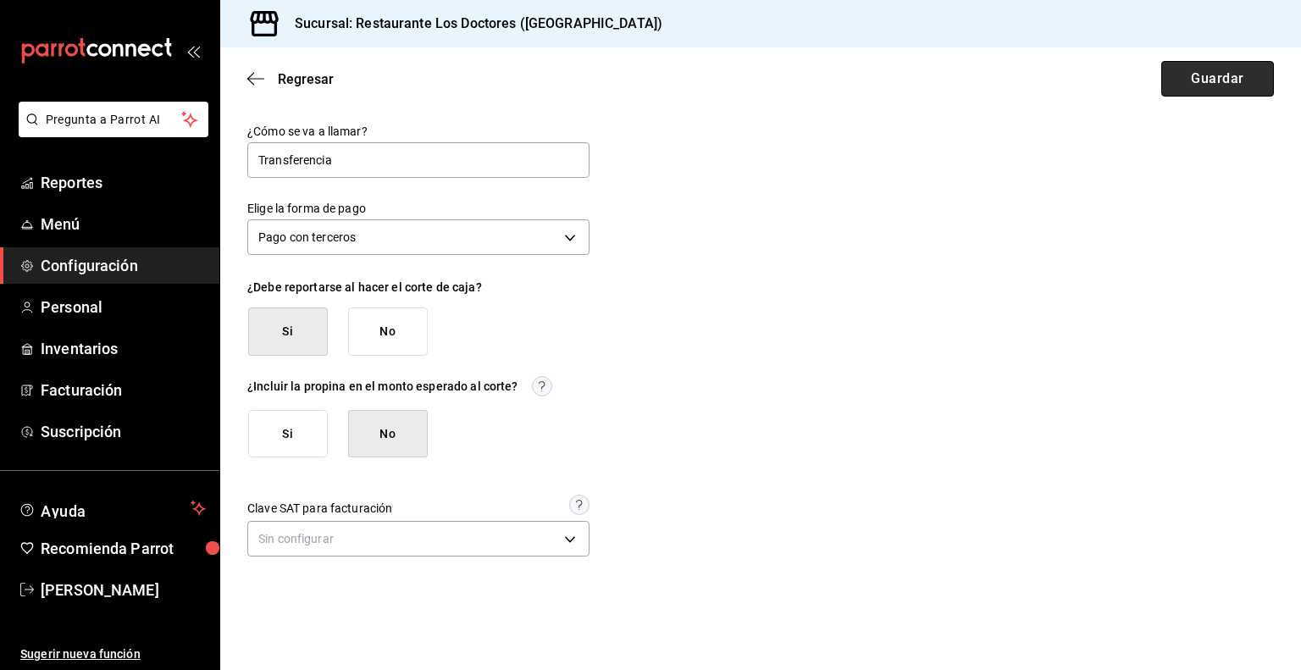
click at [1216, 86] on button "Guardar" at bounding box center [1217, 79] width 113 height 36
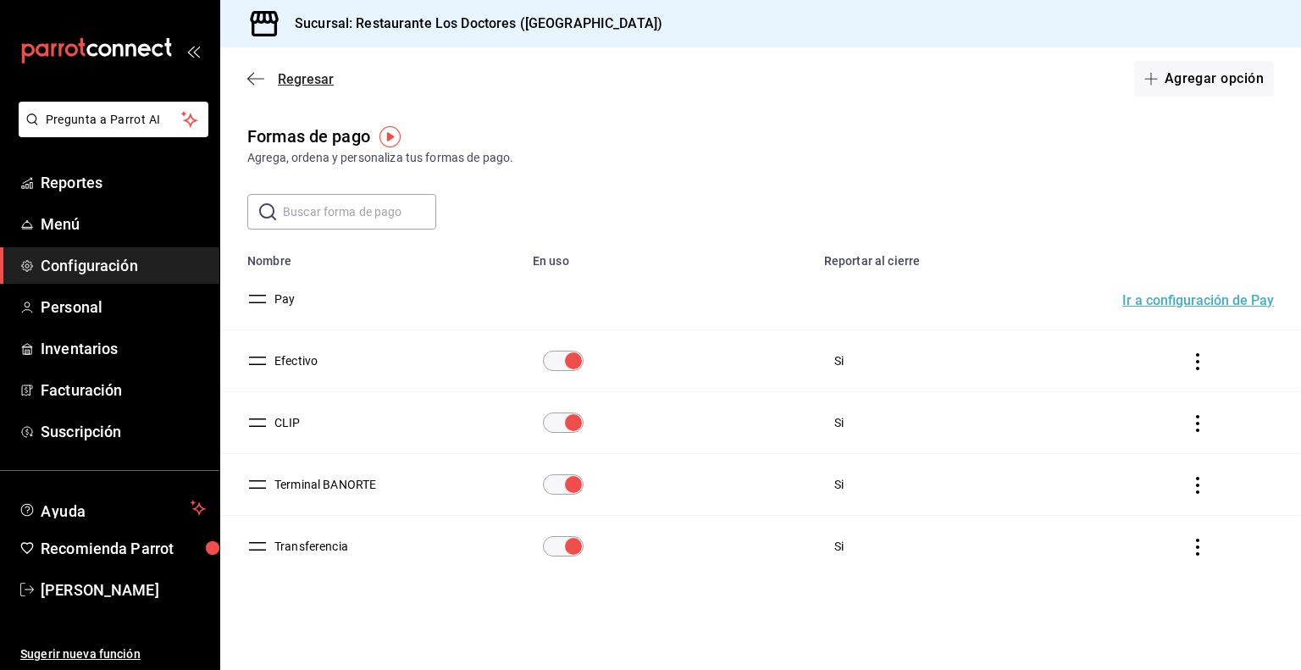
click at [255, 84] on icon "button" at bounding box center [255, 78] width 17 height 15
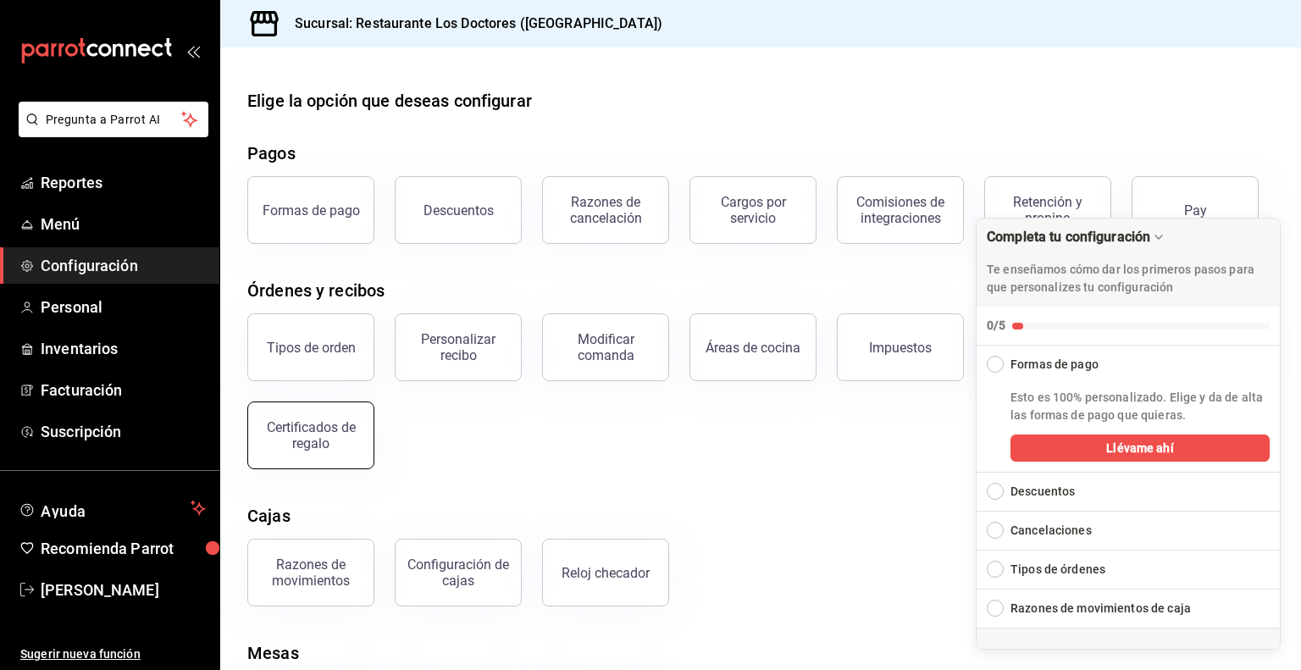
click at [296, 433] on div "Certificados de regalo" at bounding box center [310, 435] width 105 height 32
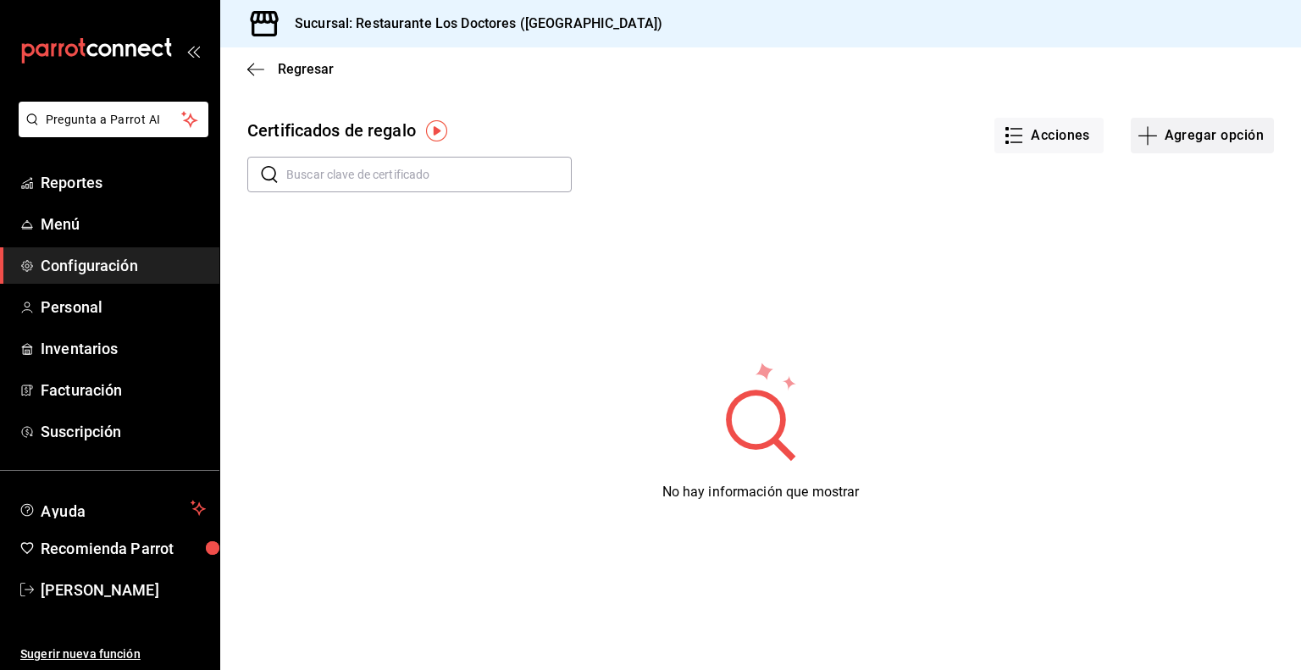
click at [1214, 133] on button "Agregar opción" at bounding box center [1202, 136] width 143 height 36
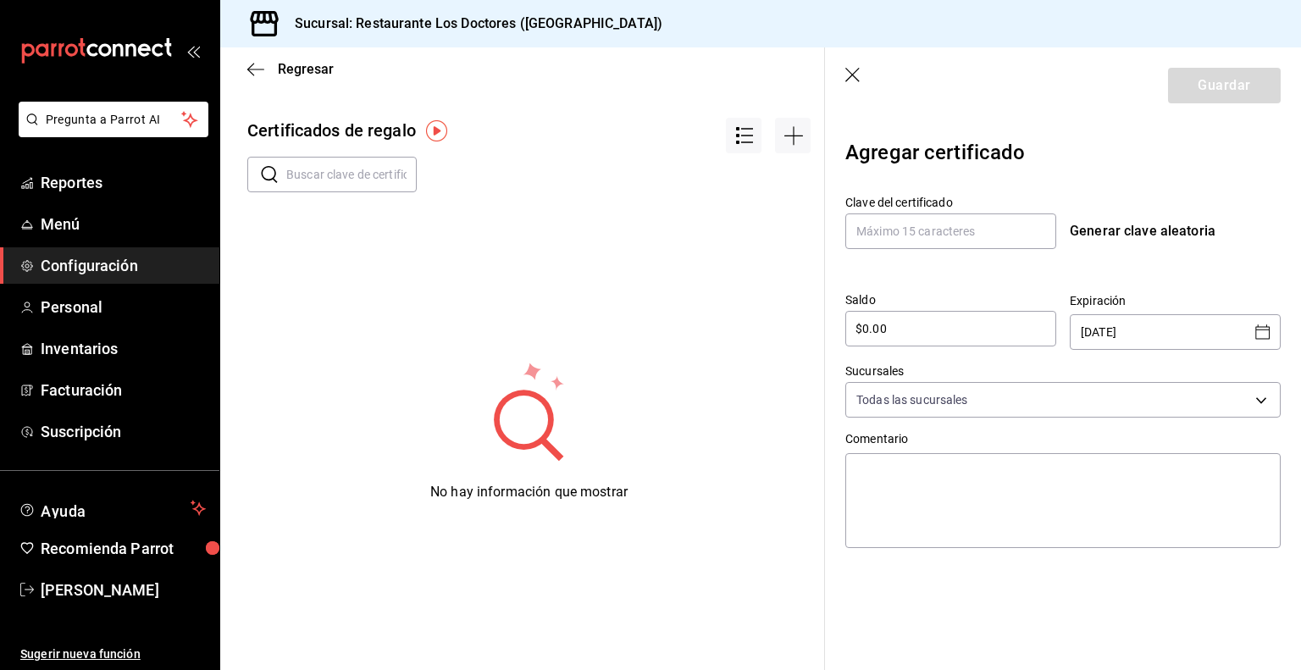
click at [849, 74] on icon "button" at bounding box center [853, 76] width 17 height 17
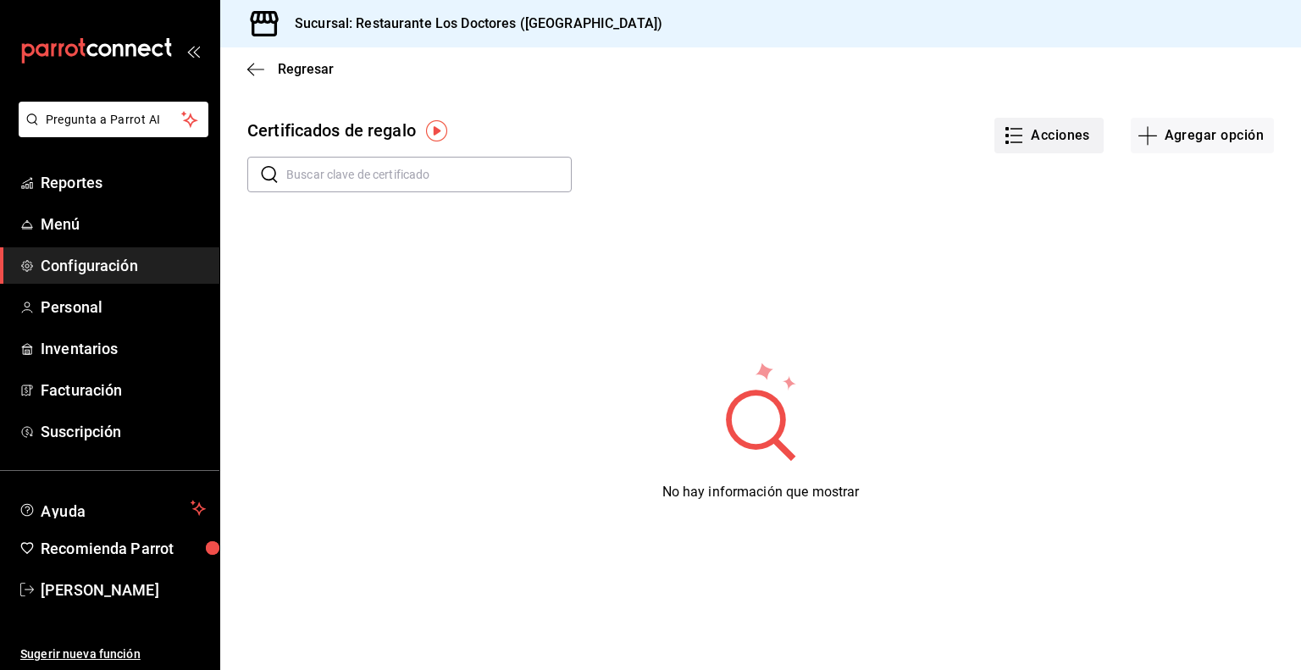
click at [1059, 135] on button "Acciones" at bounding box center [1048, 136] width 109 height 36
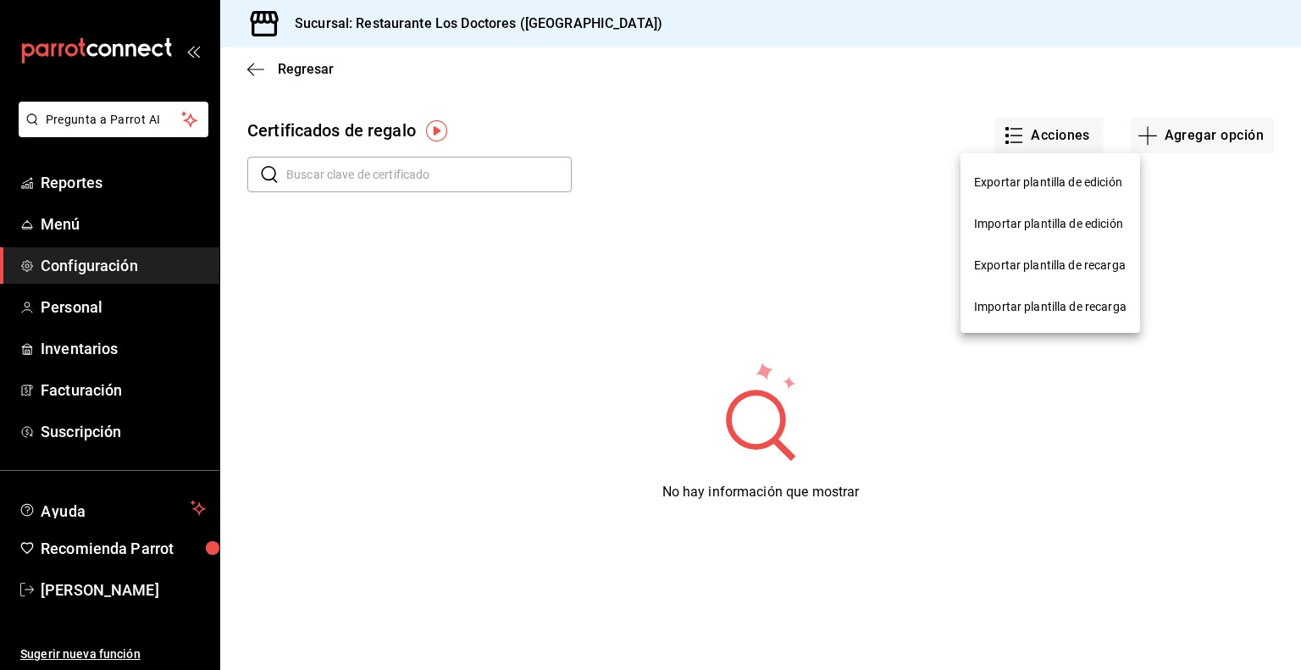
click at [762, 143] on div at bounding box center [650, 335] width 1301 height 670
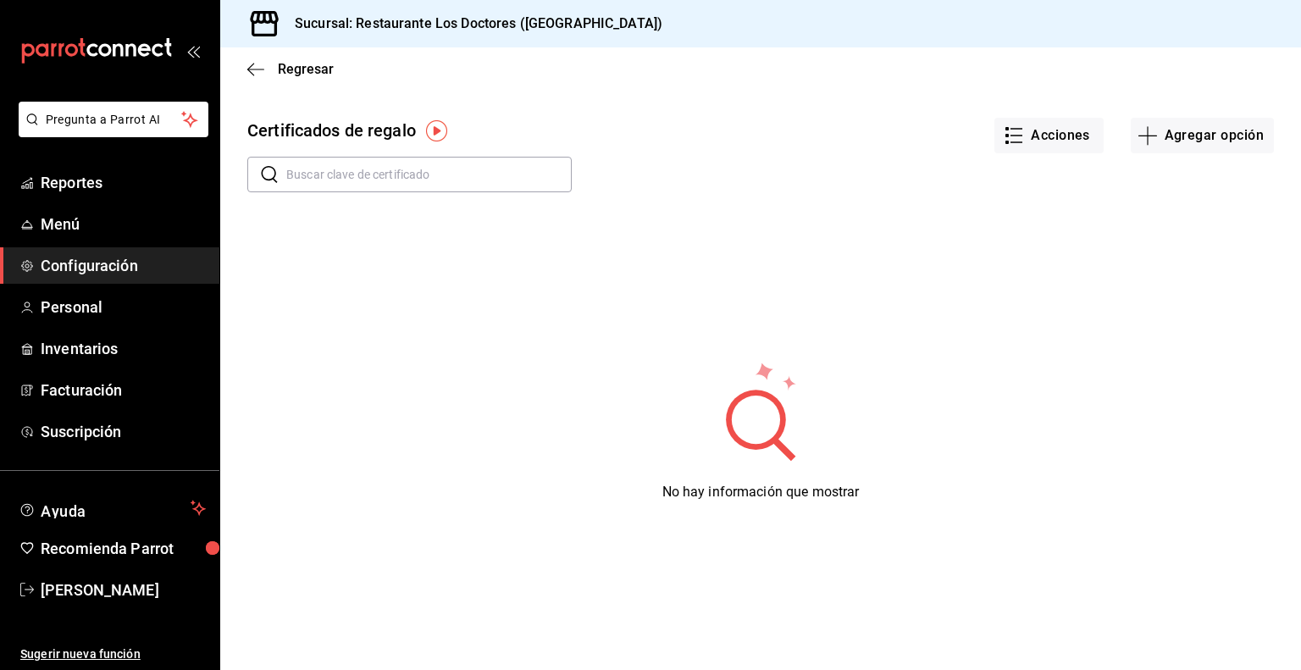
drag, startPoint x: 235, startPoint y: 407, endPoint x: 577, endPoint y: 442, distance: 343.1
click at [577, 442] on div "No hay información que mostrar" at bounding box center [760, 430] width 1081 height 423
click at [100, 431] on span "Suscripción" at bounding box center [123, 431] width 165 height 23
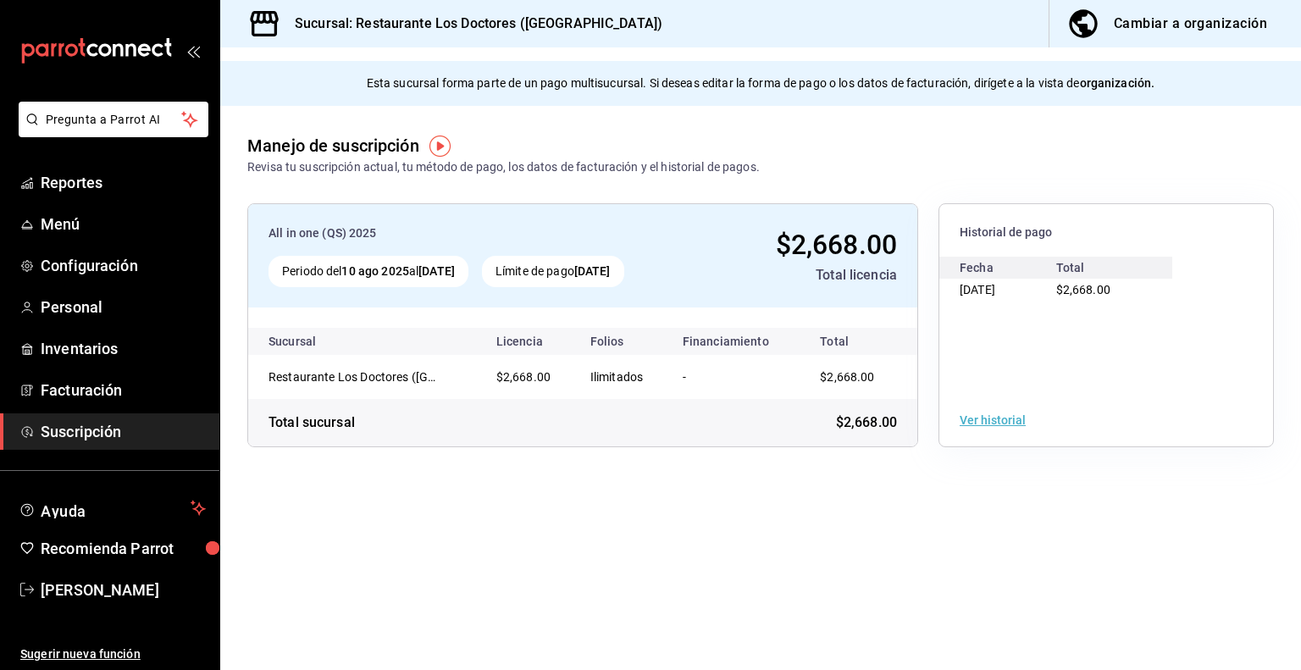
click at [1003, 415] on button "Ver historial" at bounding box center [993, 420] width 66 height 12
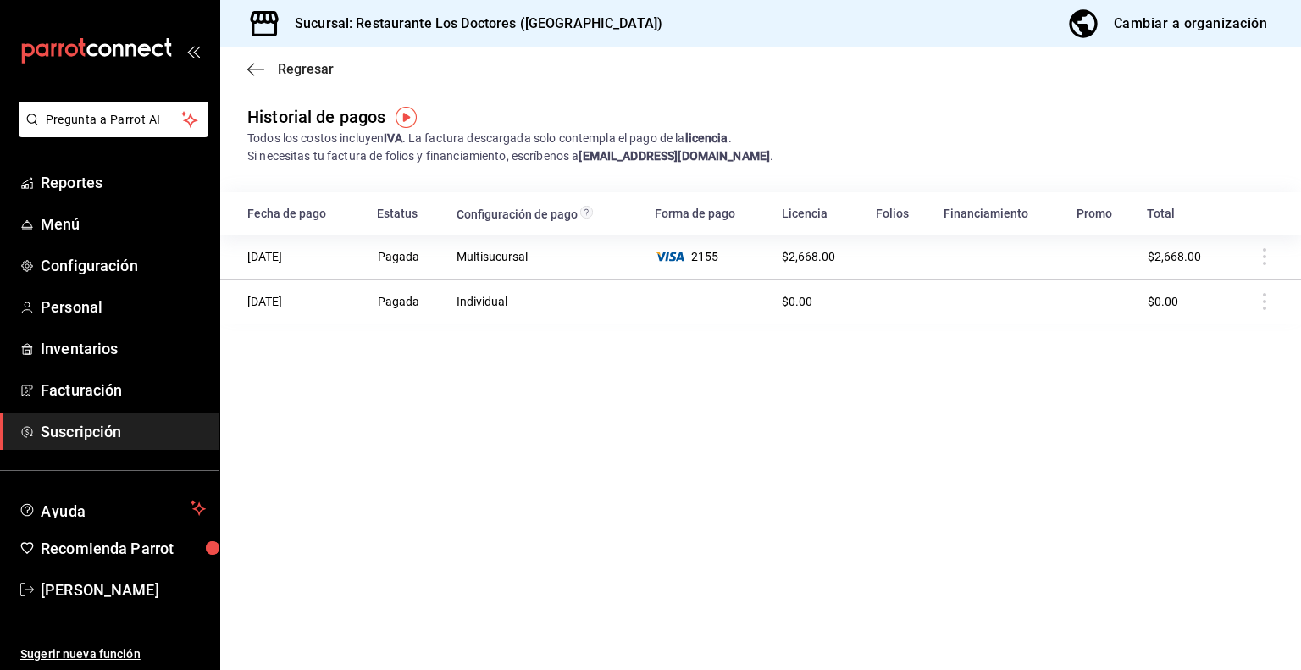
click at [302, 66] on span "Regresar" at bounding box center [306, 69] width 56 height 16
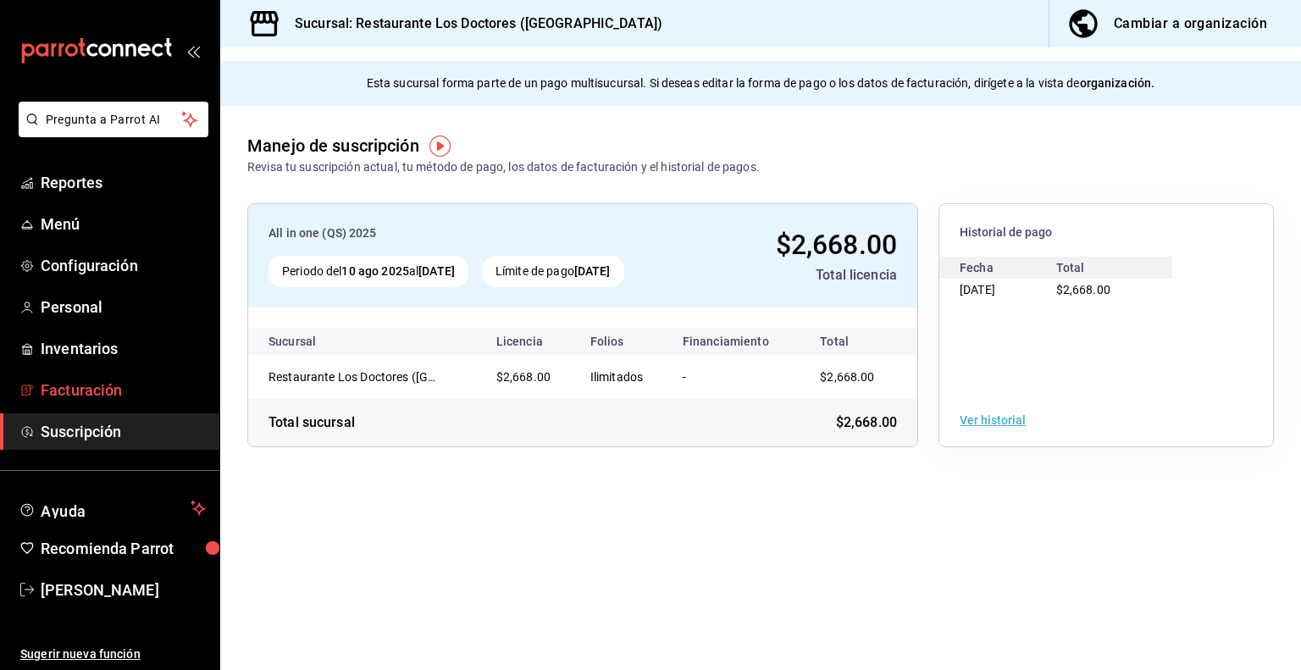
click at [77, 393] on span "Facturación" at bounding box center [123, 390] width 165 height 23
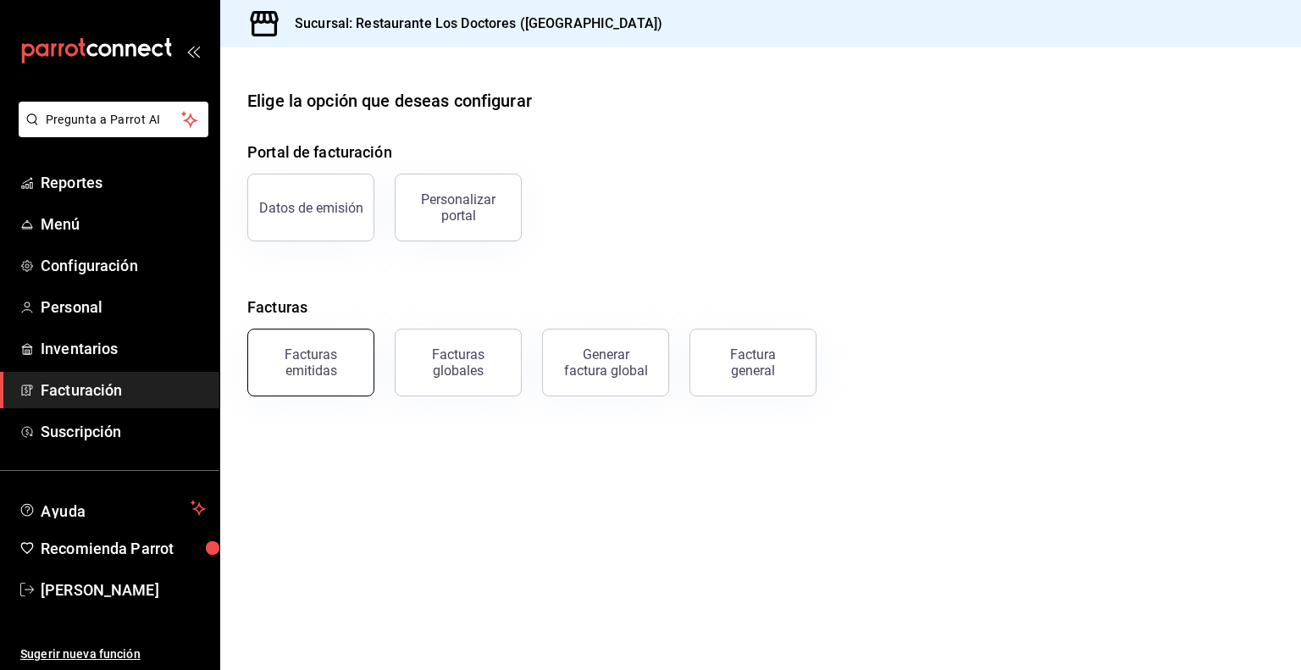
click at [327, 353] on div "Facturas emitidas" at bounding box center [310, 362] width 105 height 32
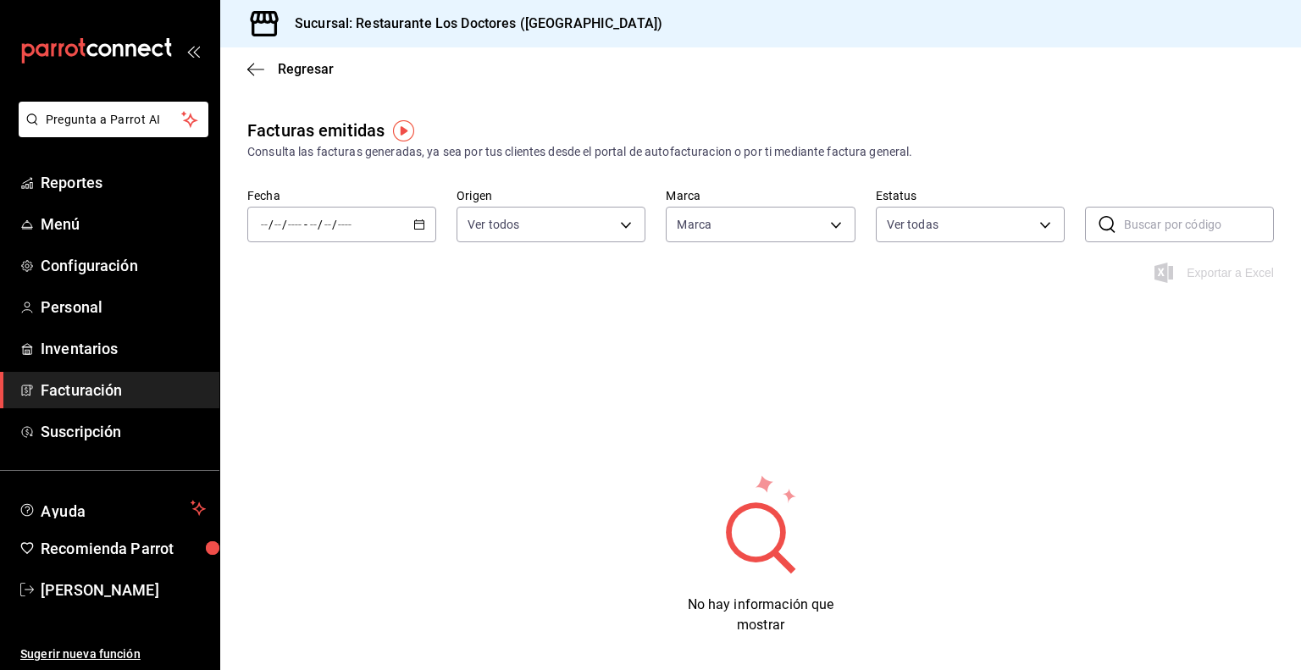
type input "269702e0-5912-4416-965b-3ce4215a42b7"
click at [301, 68] on span "Regresar" at bounding box center [306, 69] width 56 height 16
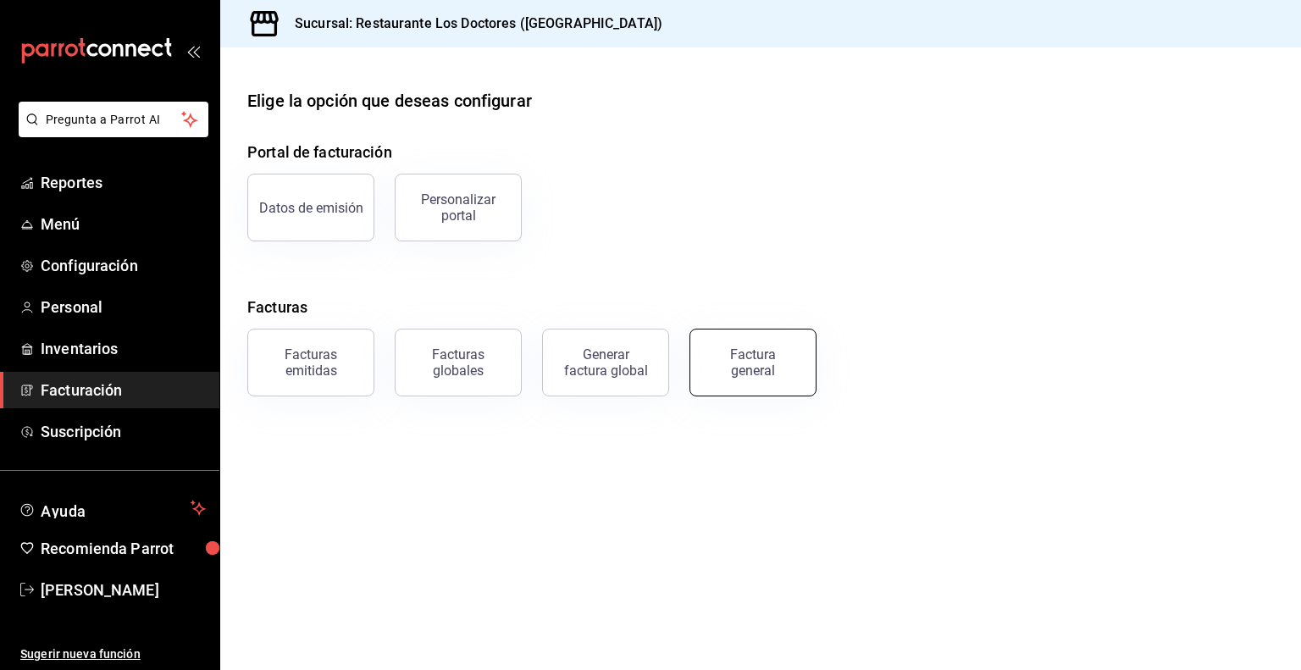
click at [785, 350] on div "Factura general" at bounding box center [753, 362] width 85 height 32
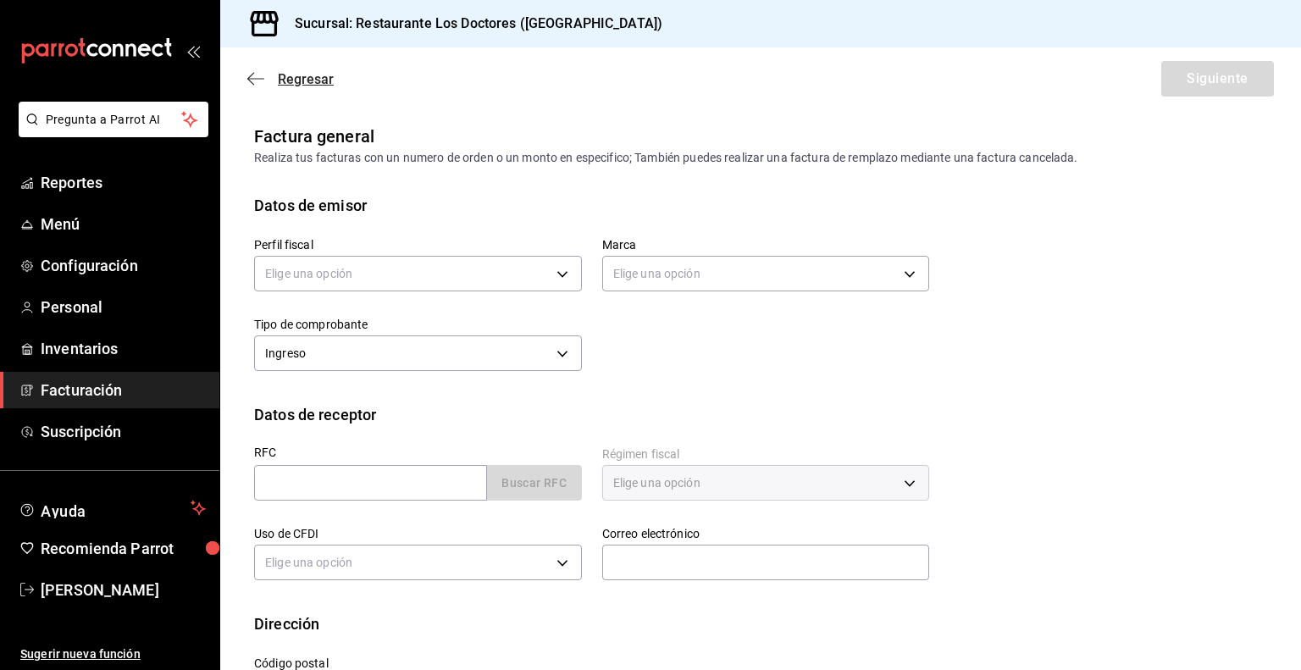
click at [312, 80] on span "Regresar" at bounding box center [306, 79] width 56 height 16
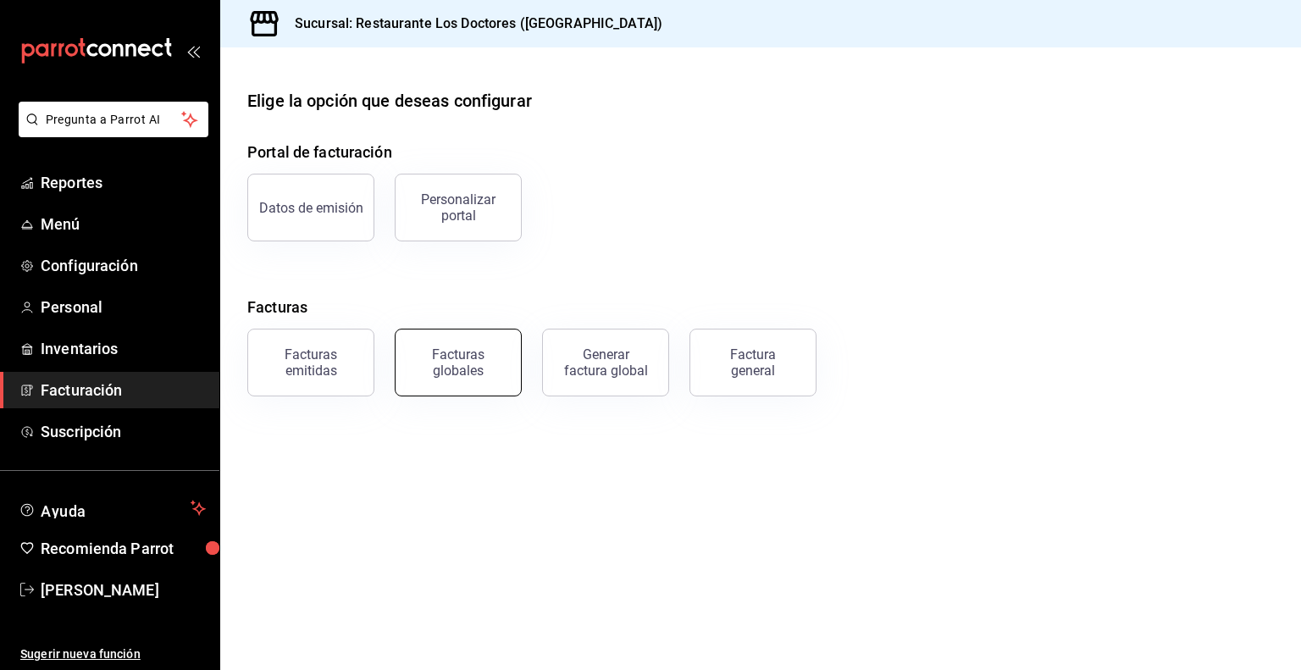
click at [460, 376] on div "Facturas globales" at bounding box center [458, 362] width 105 height 32
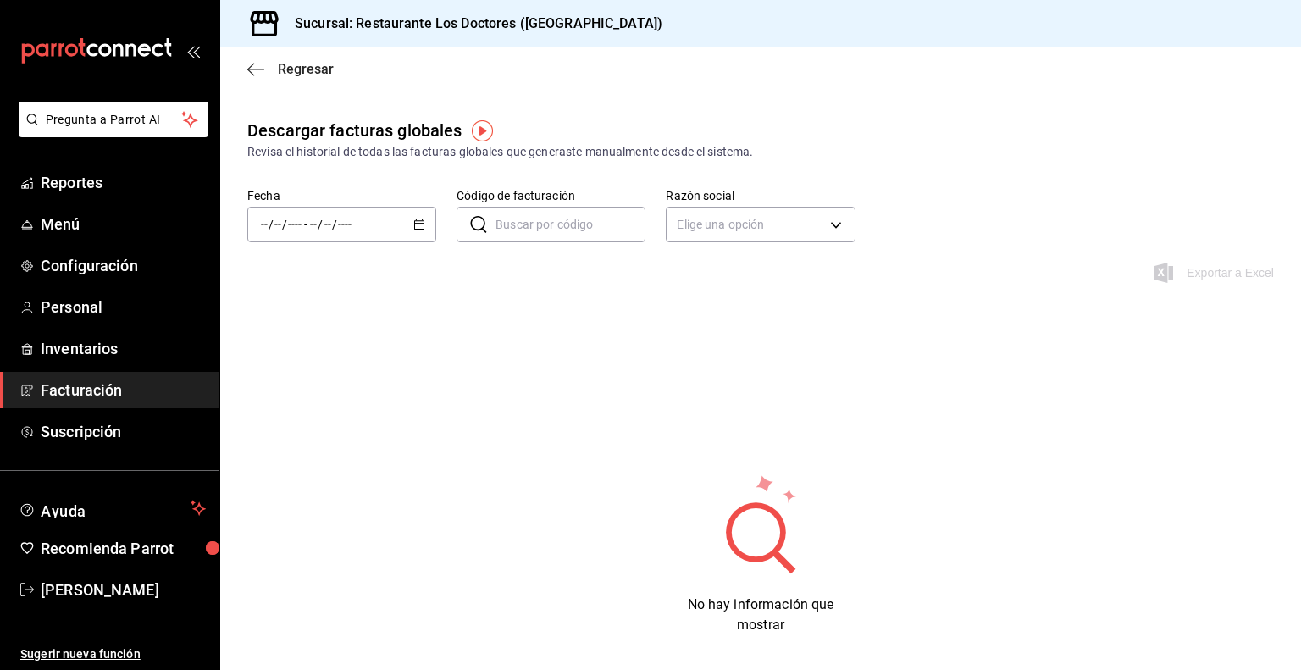
click at [318, 70] on span "Regresar" at bounding box center [306, 69] width 56 height 16
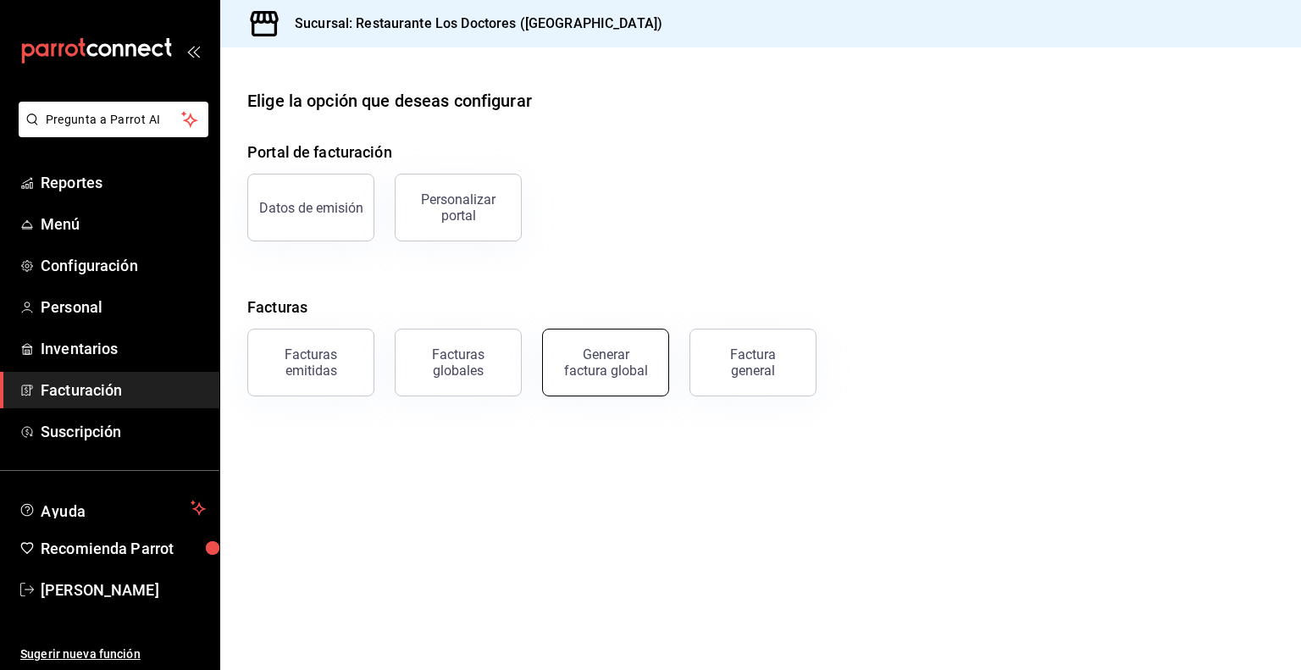
click at [638, 368] on div "Generar factura global" at bounding box center [605, 362] width 85 height 32
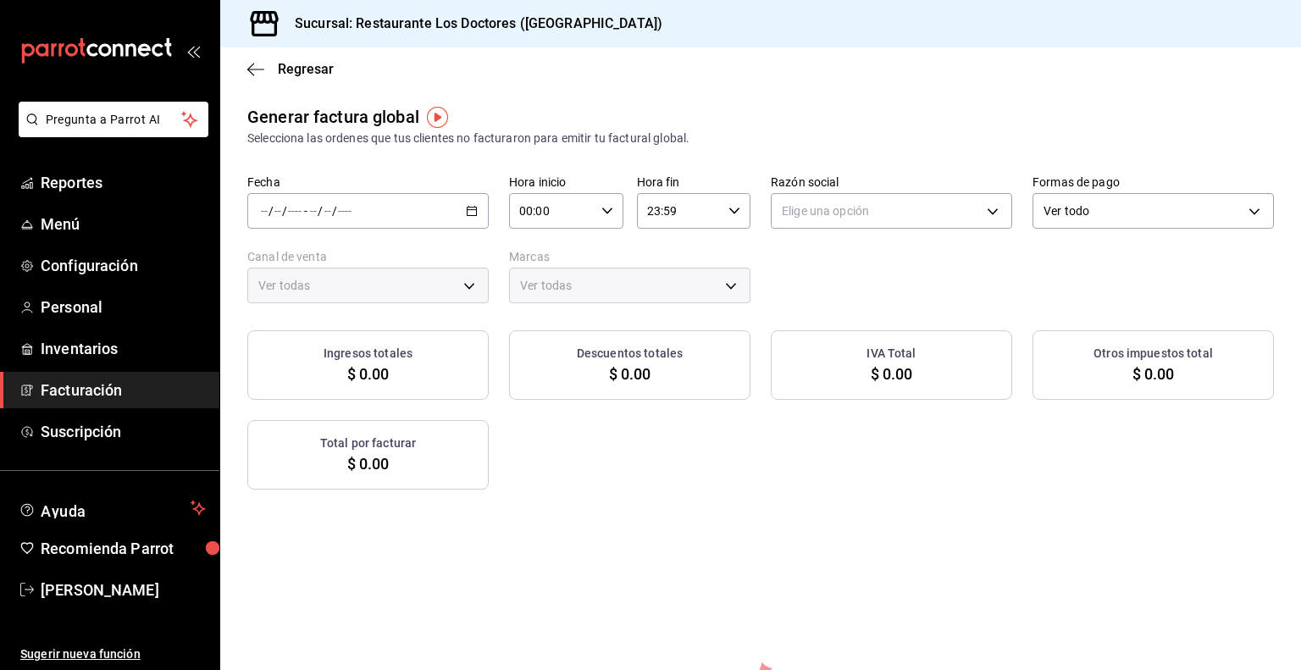
type input "PARROT,UBER_EATS,RAPPI,DIDI_FOOD,ONLINE"
click at [312, 64] on span "Regresar" at bounding box center [306, 69] width 56 height 16
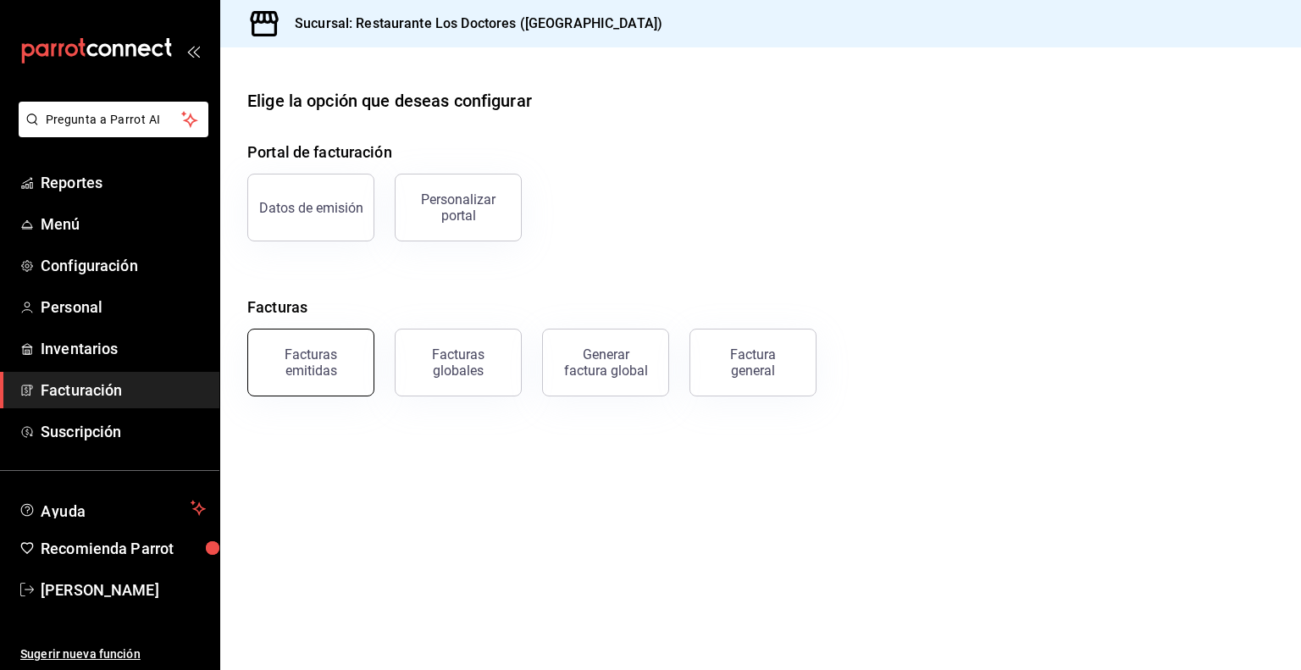
click at [325, 381] on button "Facturas emitidas" at bounding box center [310, 363] width 127 height 68
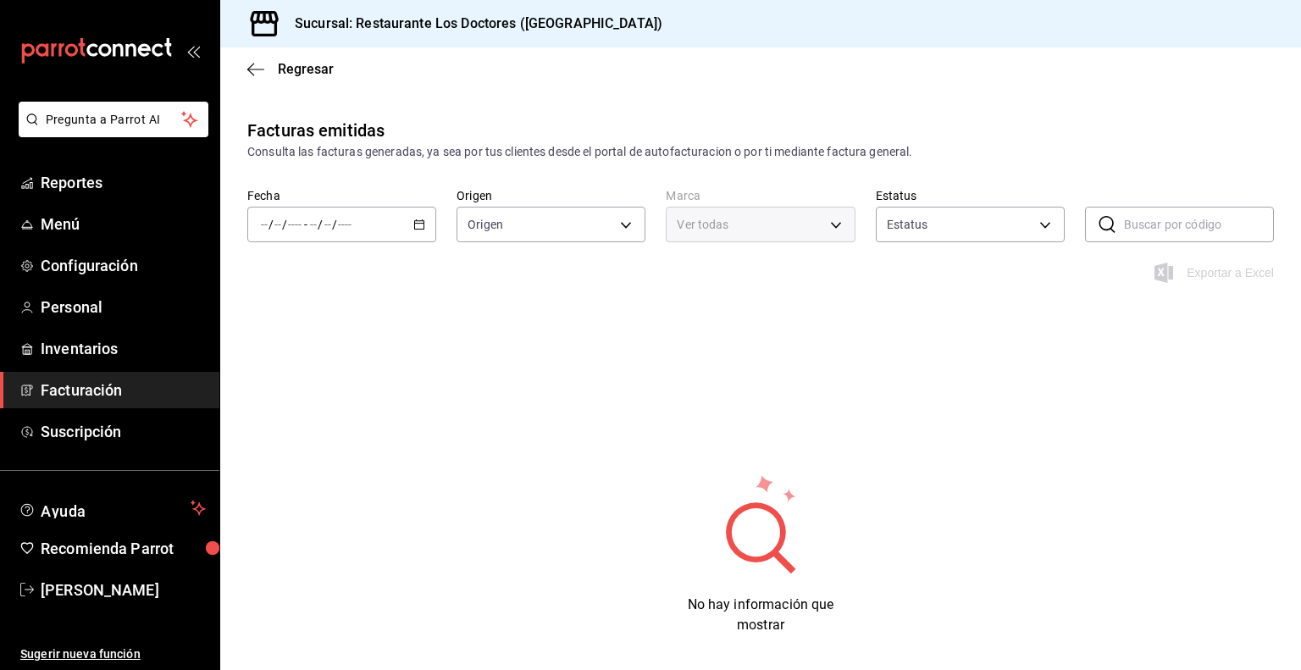
type input "ORDER_INVOICE,GENERAL_INVOICE"
type input "ACTIVE,PENDING_CANCELLATION,CANCELLED,PRE_CANCELLED"
type input "269702e0-5912-4416-965b-3ce4215a42b7"
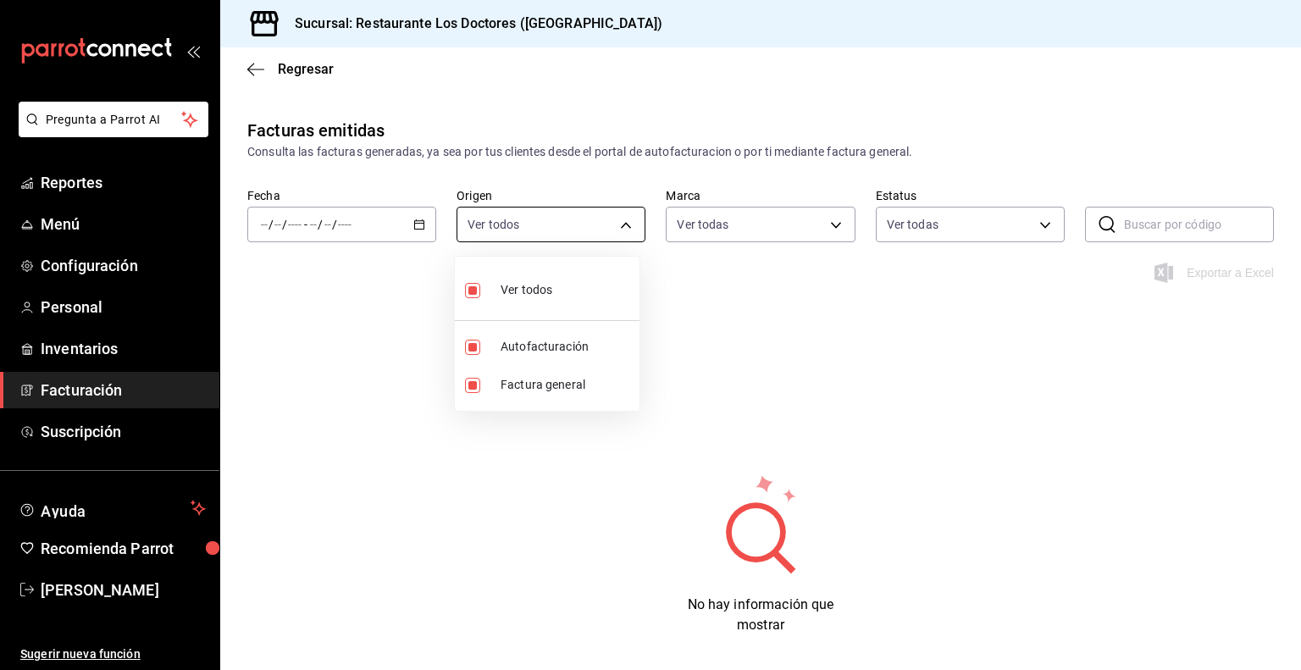
click at [610, 227] on body "Pregunta a Parrot AI Reportes Menú Configuración Personal Inventarios Facturaci…" at bounding box center [650, 335] width 1301 height 670
click at [478, 385] on input "checkbox" at bounding box center [472, 385] width 15 height 15
checkbox input "false"
type input "ORDER_INVOICE"
checkbox input "false"
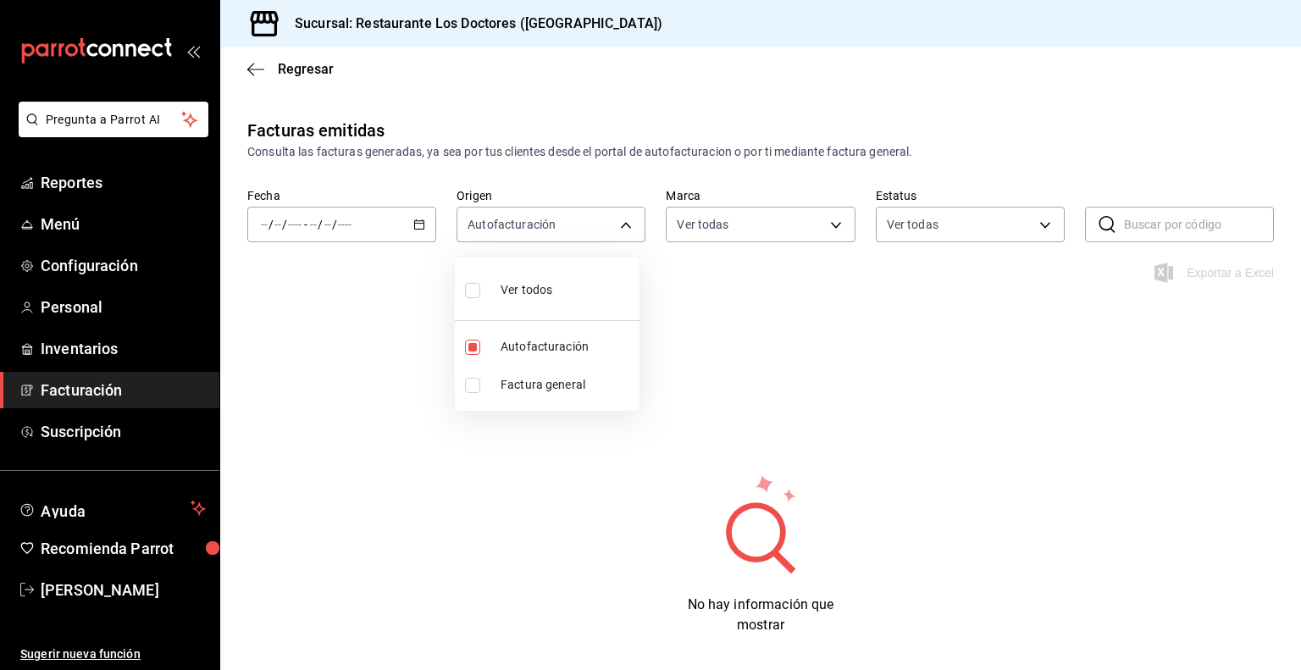
click at [823, 330] on div at bounding box center [650, 335] width 1301 height 670
click at [413, 223] on icon "button" at bounding box center [419, 224] width 12 height 12
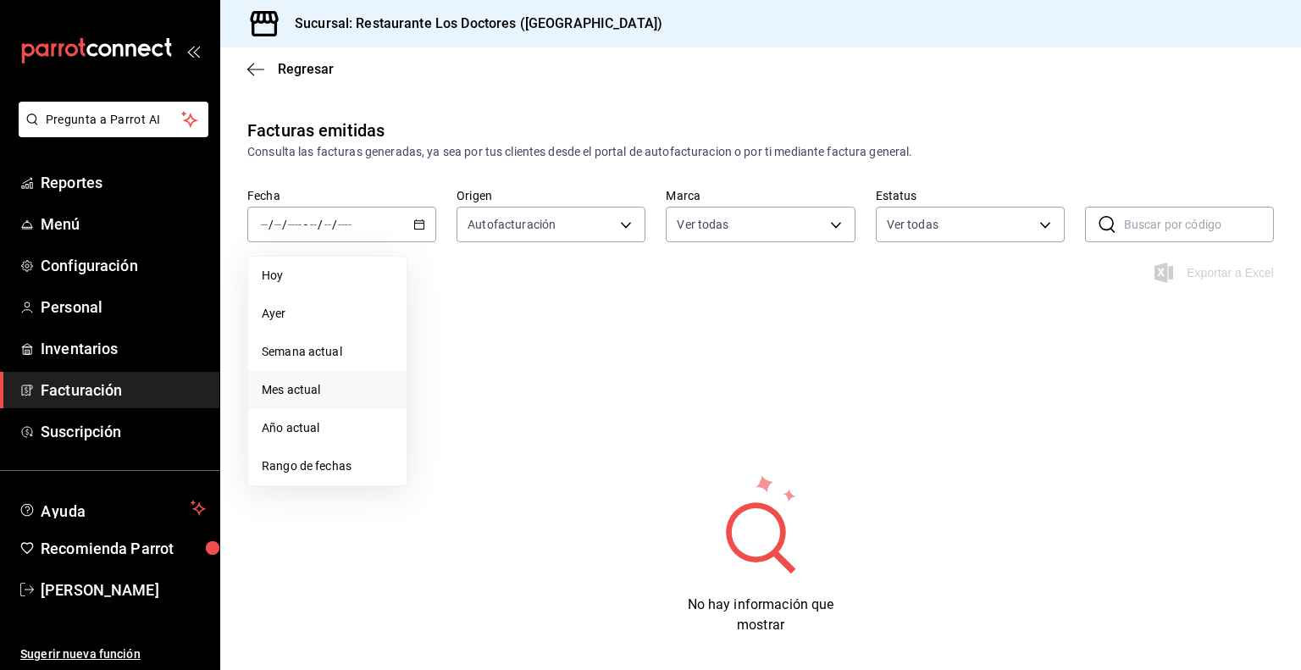
click at [305, 390] on span "Mes actual" at bounding box center [327, 390] width 131 height 18
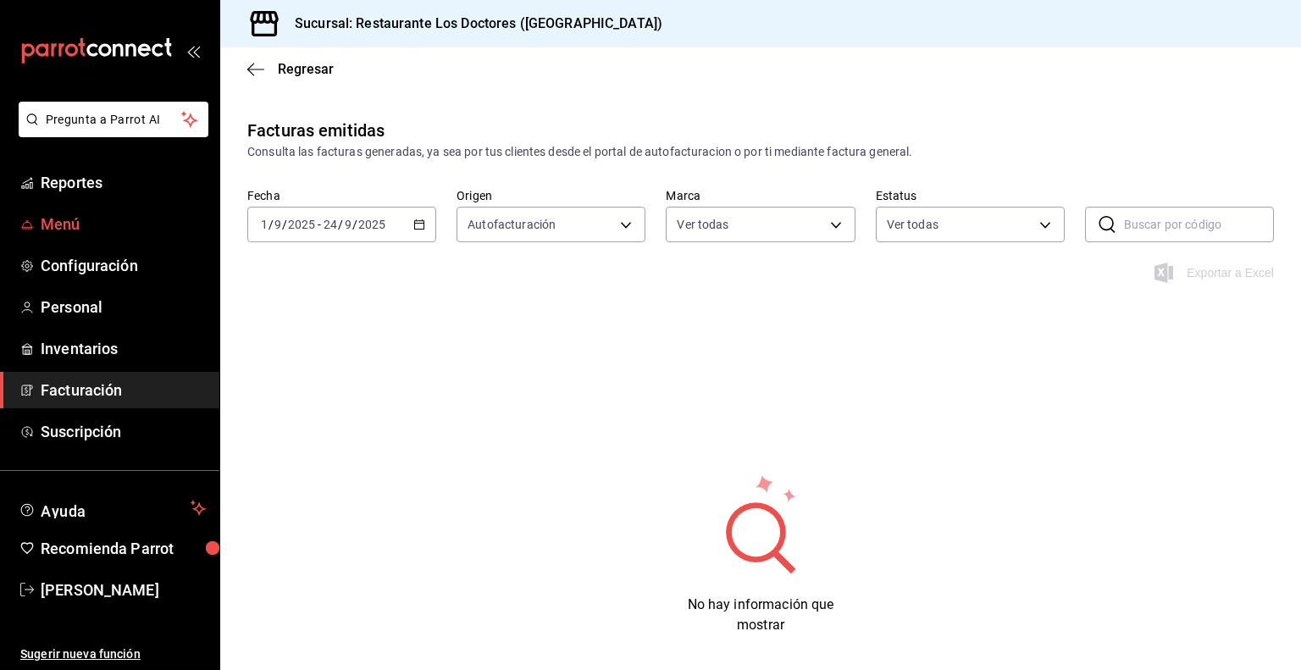
click at [75, 226] on span "Menú" at bounding box center [123, 224] width 165 height 23
